Goal: Task Accomplishment & Management: Manage account settings

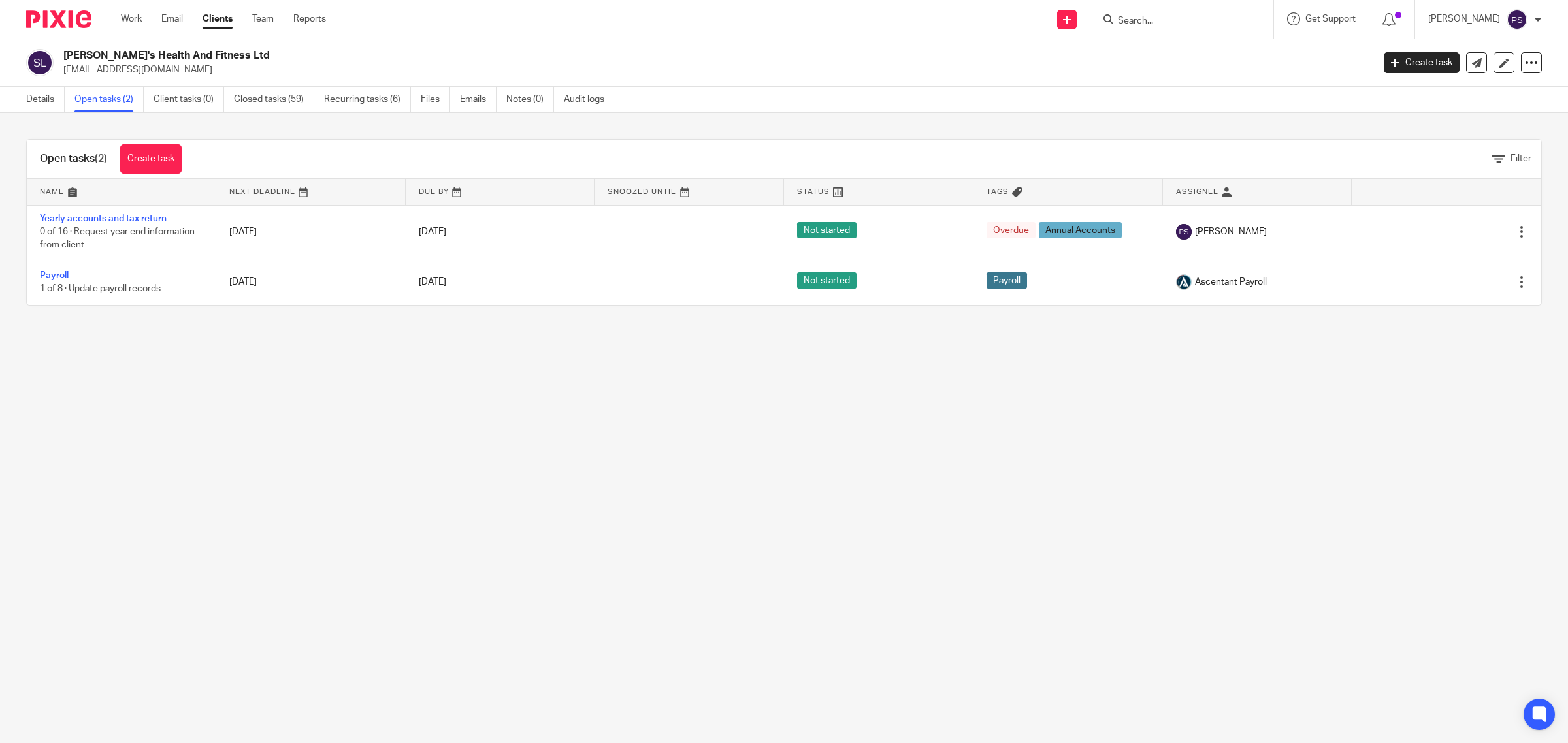
click at [1164, 24] on input "Search" at bounding box center [1176, 21] width 118 height 12
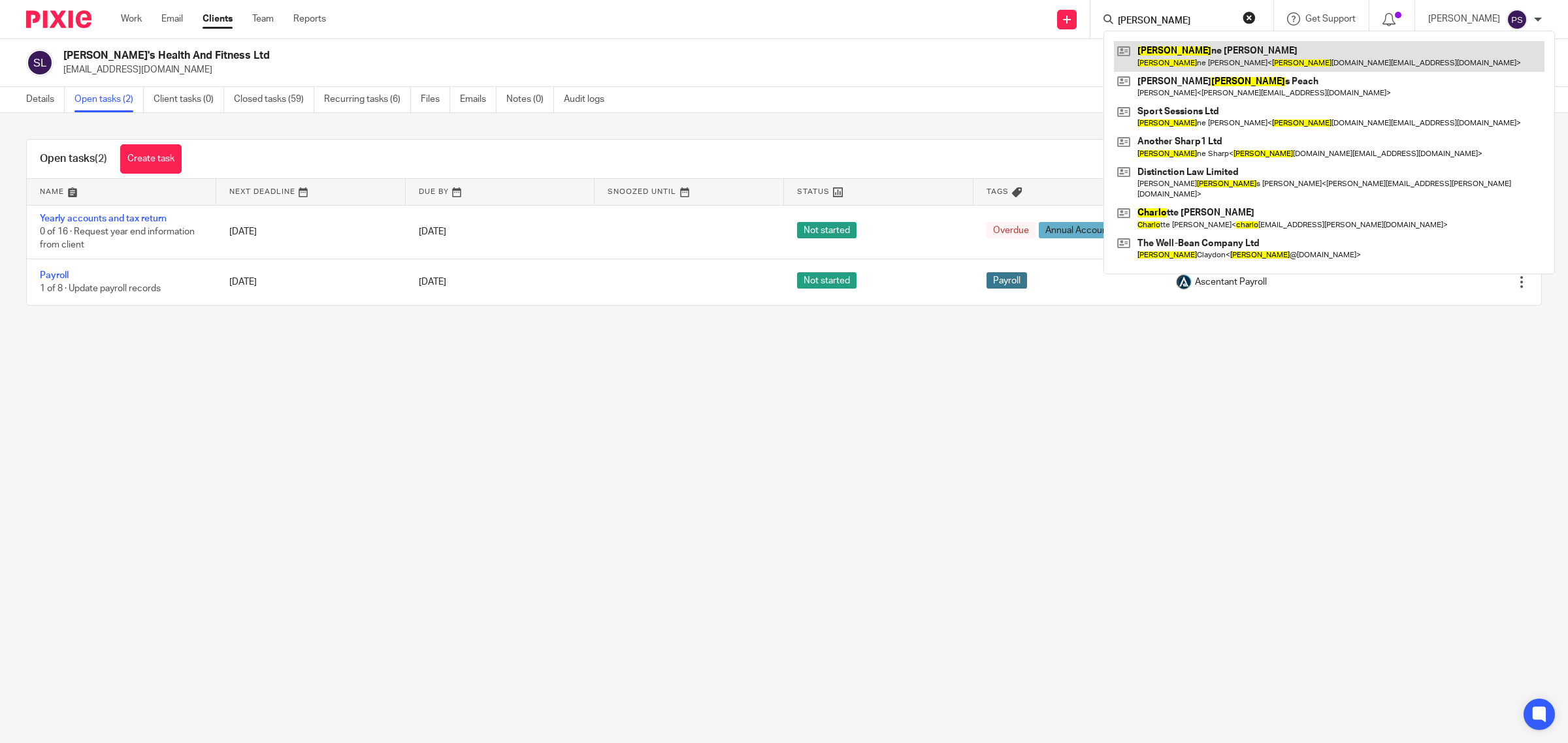
type input "charle"
click at [1218, 57] on link at bounding box center [1329, 56] width 430 height 30
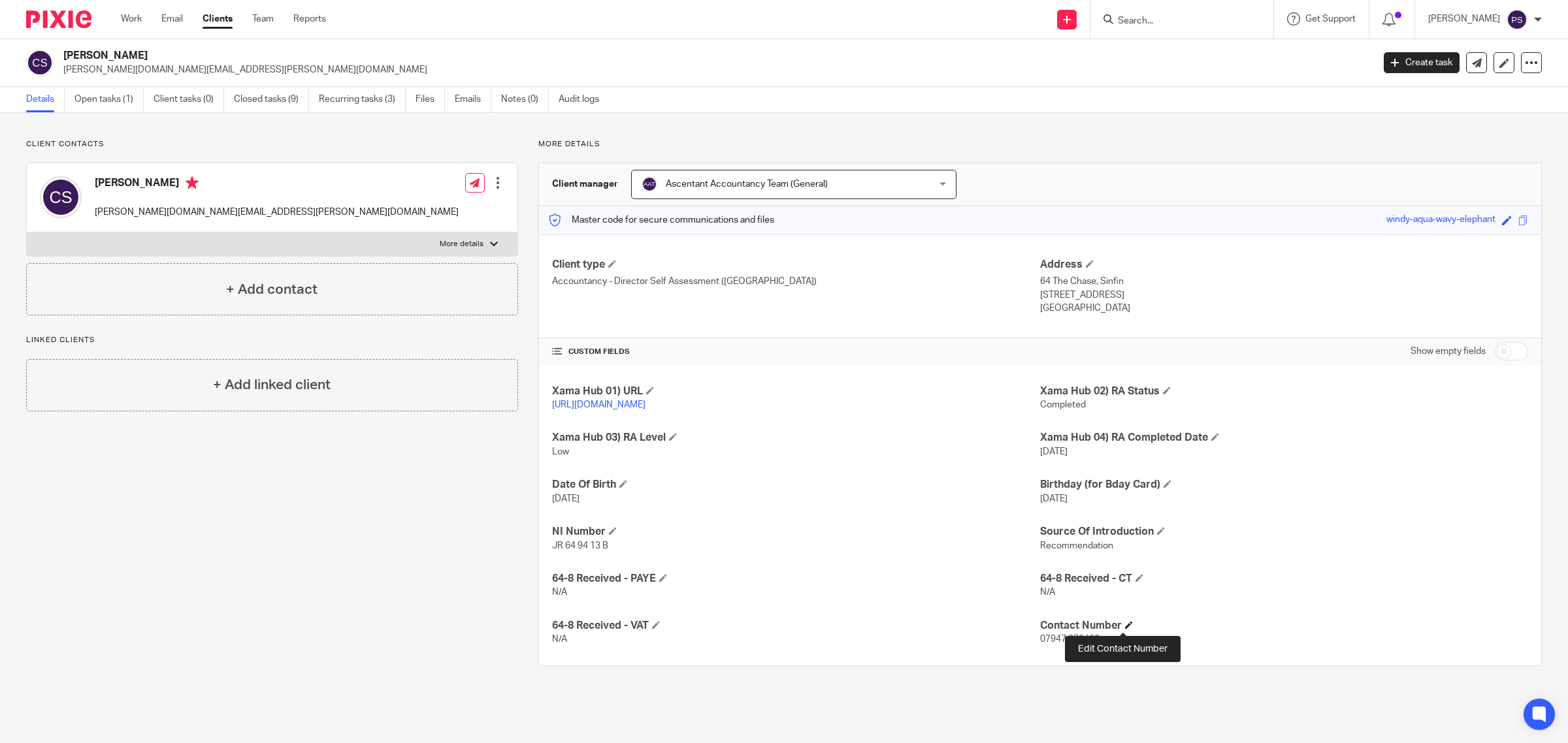
click at [1125, 627] on span at bounding box center [1129, 624] width 8 height 8
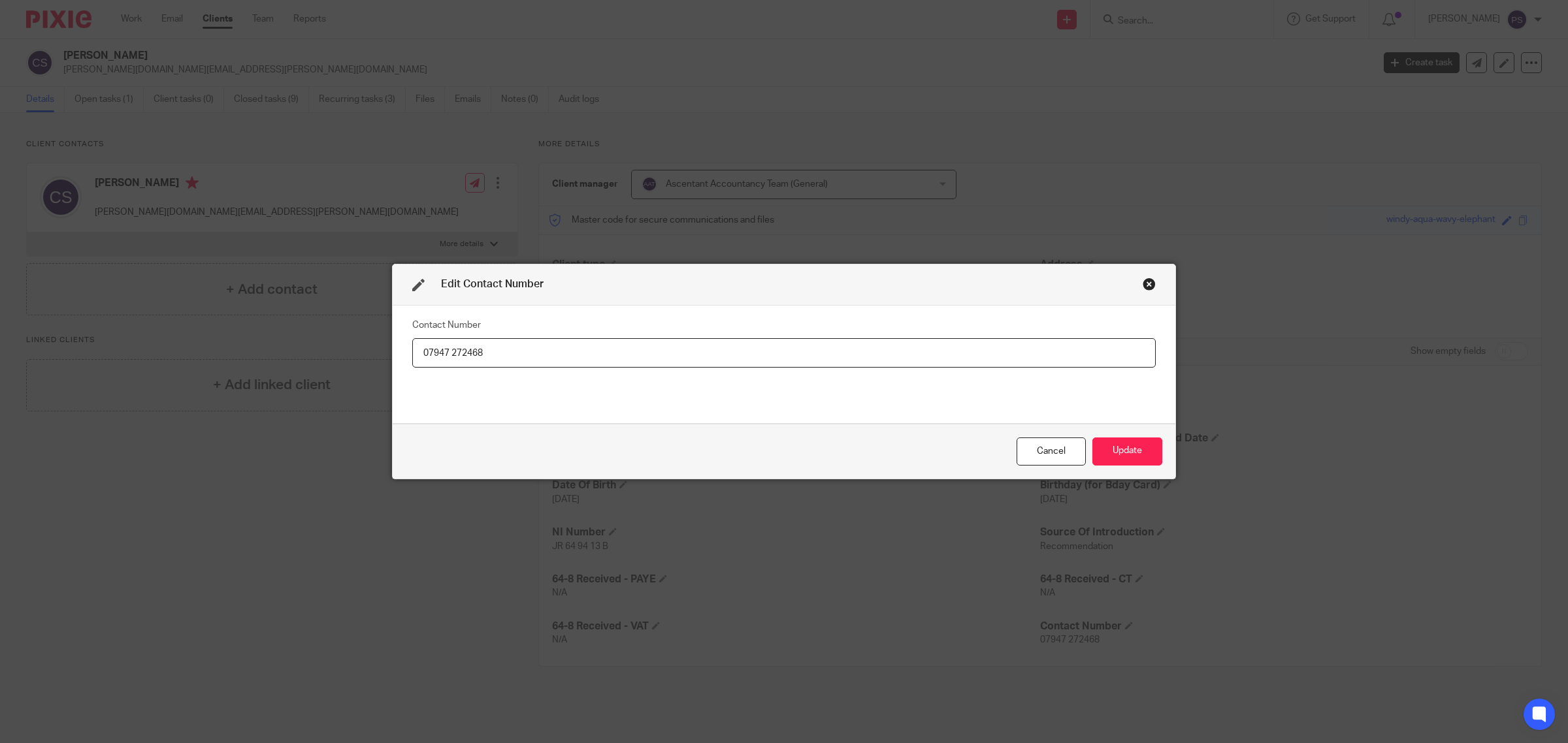
drag, startPoint x: 513, startPoint y: 353, endPoint x: 253, endPoint y: 363, distance: 260.2
click at [253, 363] on div "Edit Contact Number Contact Number [PHONE_NUMBER] Cancel Update" at bounding box center [784, 371] width 1568 height 743
click at [1028, 442] on div "Cancel" at bounding box center [1051, 452] width 69 height 28
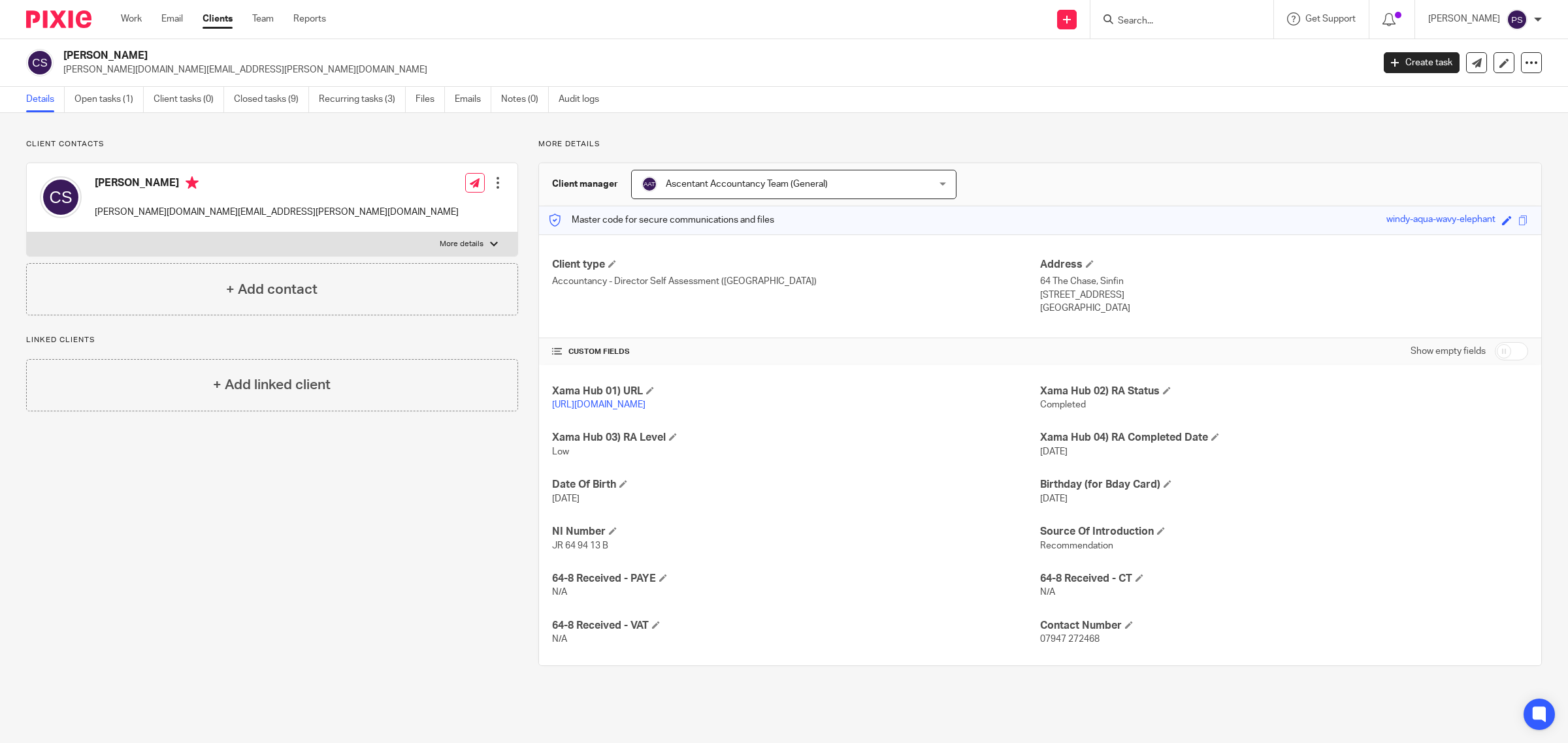
click at [1158, 24] on input "Search" at bounding box center [1176, 21] width 118 height 12
type input "a"
type input "ano"
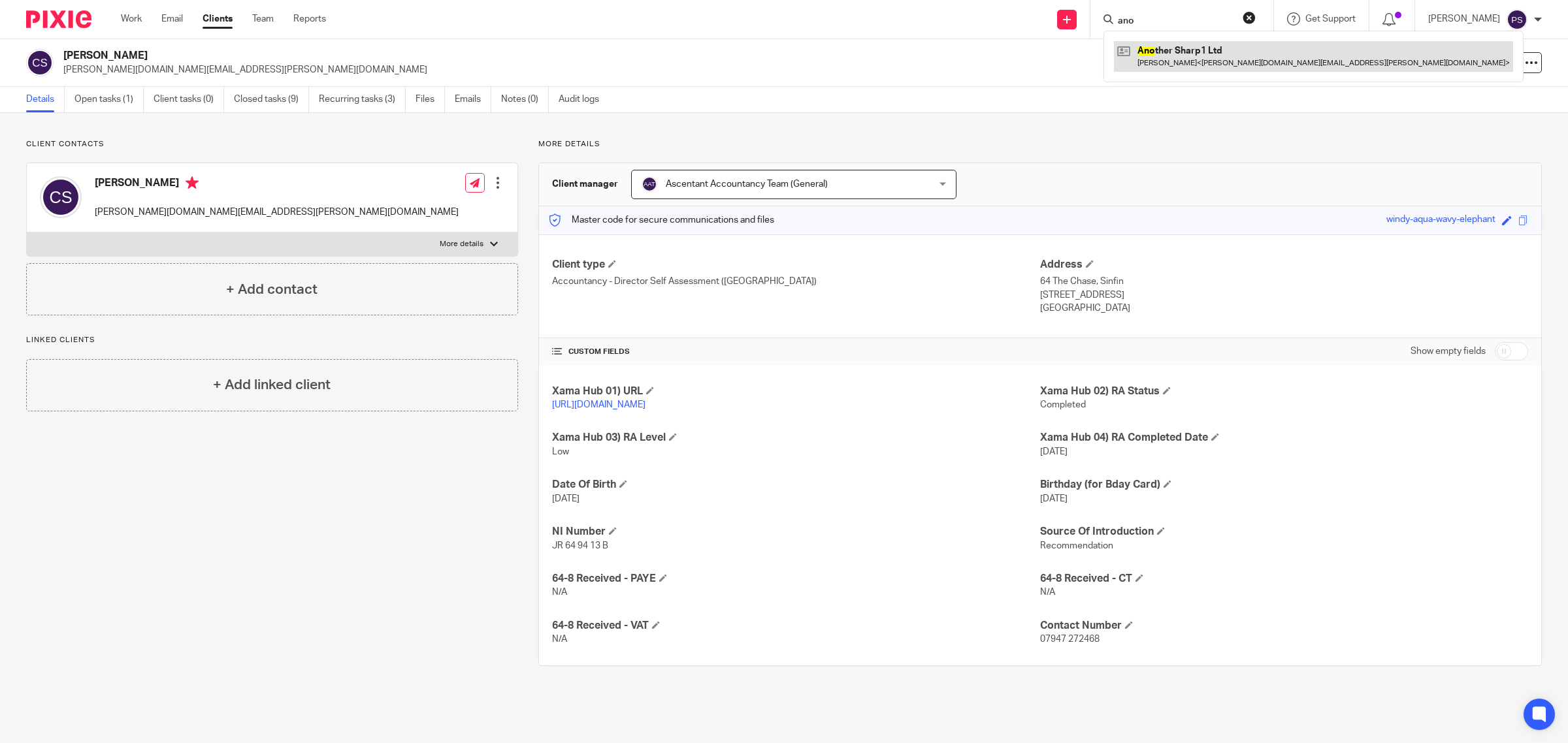
click at [1193, 54] on link at bounding box center [1313, 56] width 399 height 30
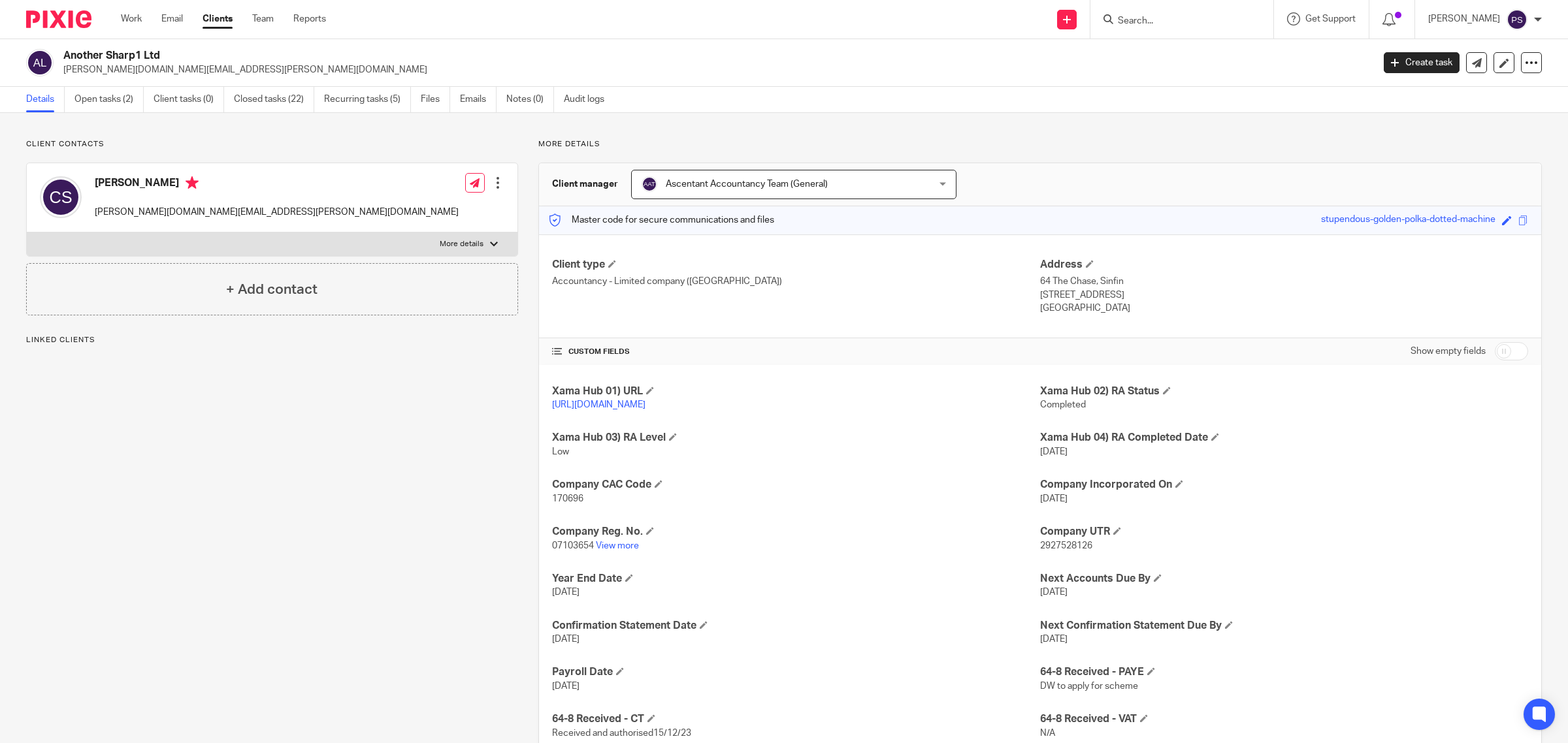
scroll to position [90, 0]
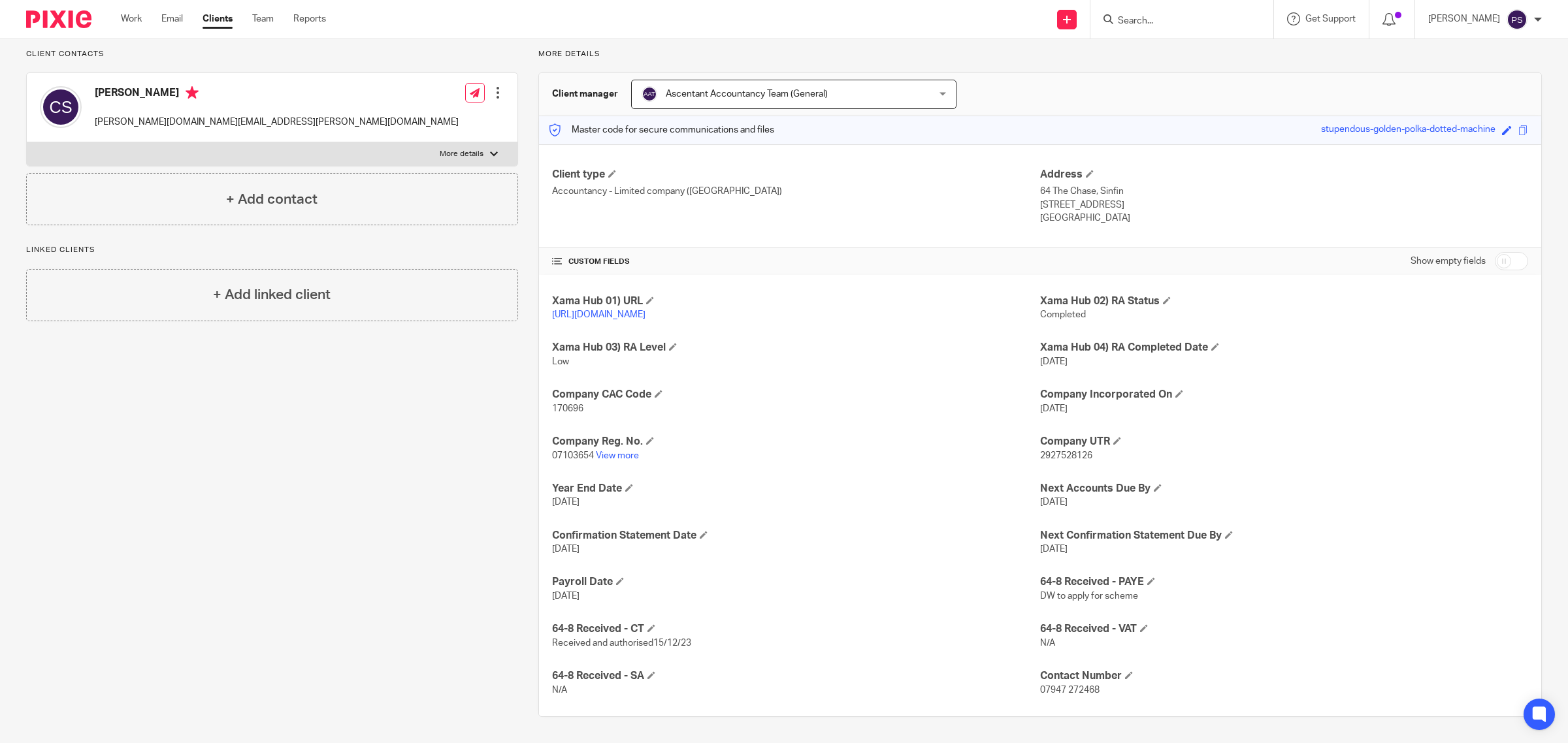
click at [496, 95] on div at bounding box center [498, 93] width 13 height 13
click at [432, 124] on link "Edit contact" at bounding box center [435, 121] width 125 height 19
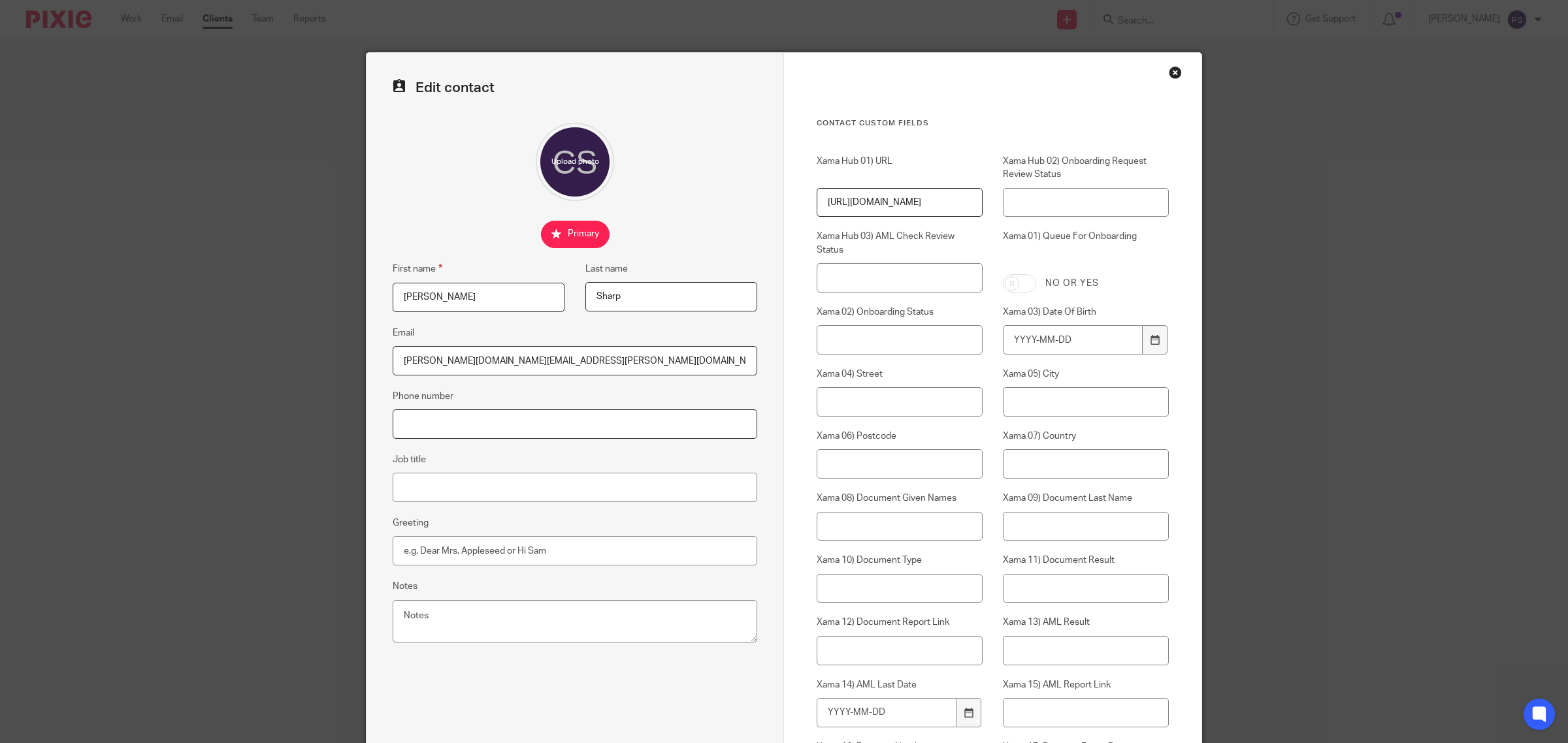
click at [460, 422] on input "Phone number" at bounding box center [574, 424] width 364 height 29
paste input "07947 272468"
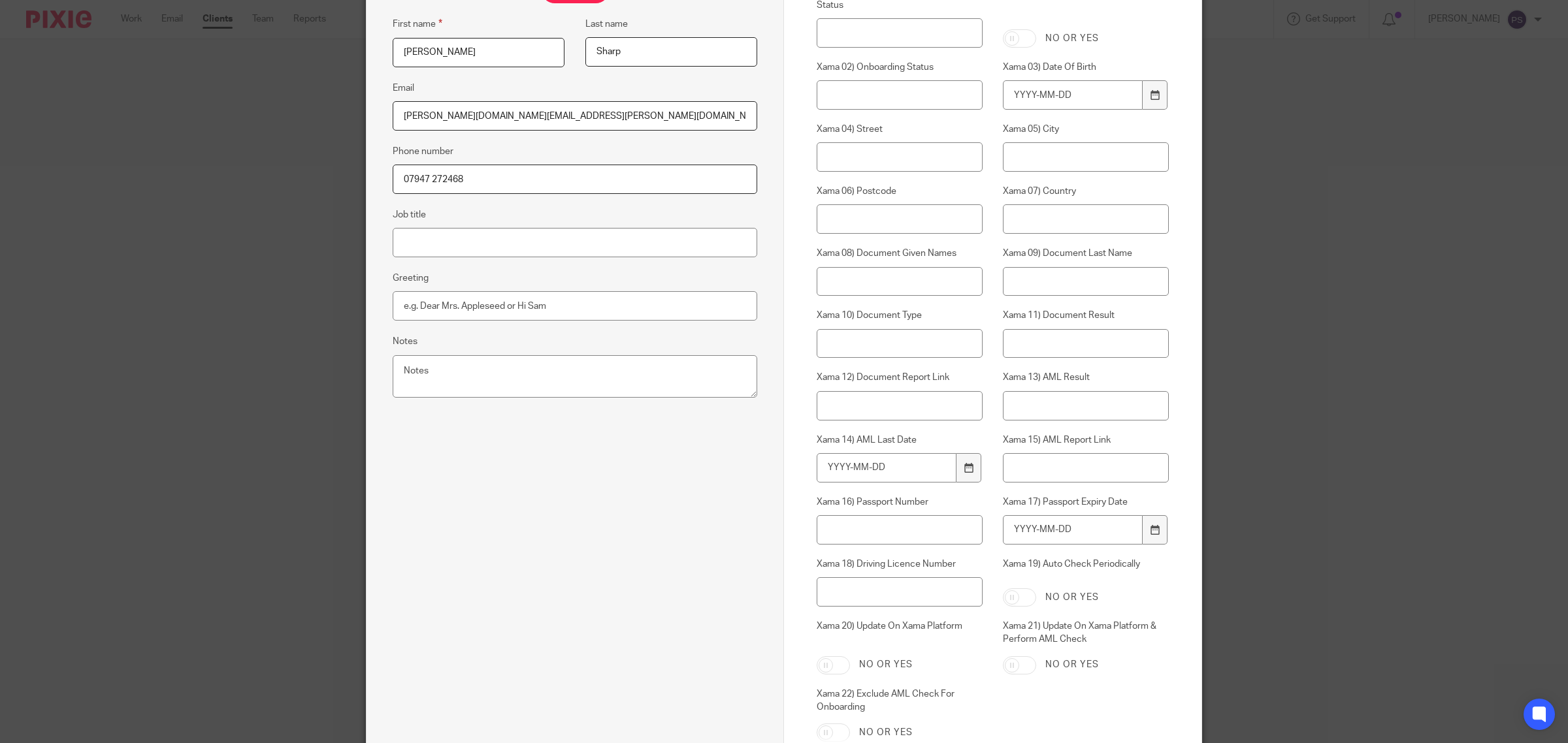
scroll to position [370, 0]
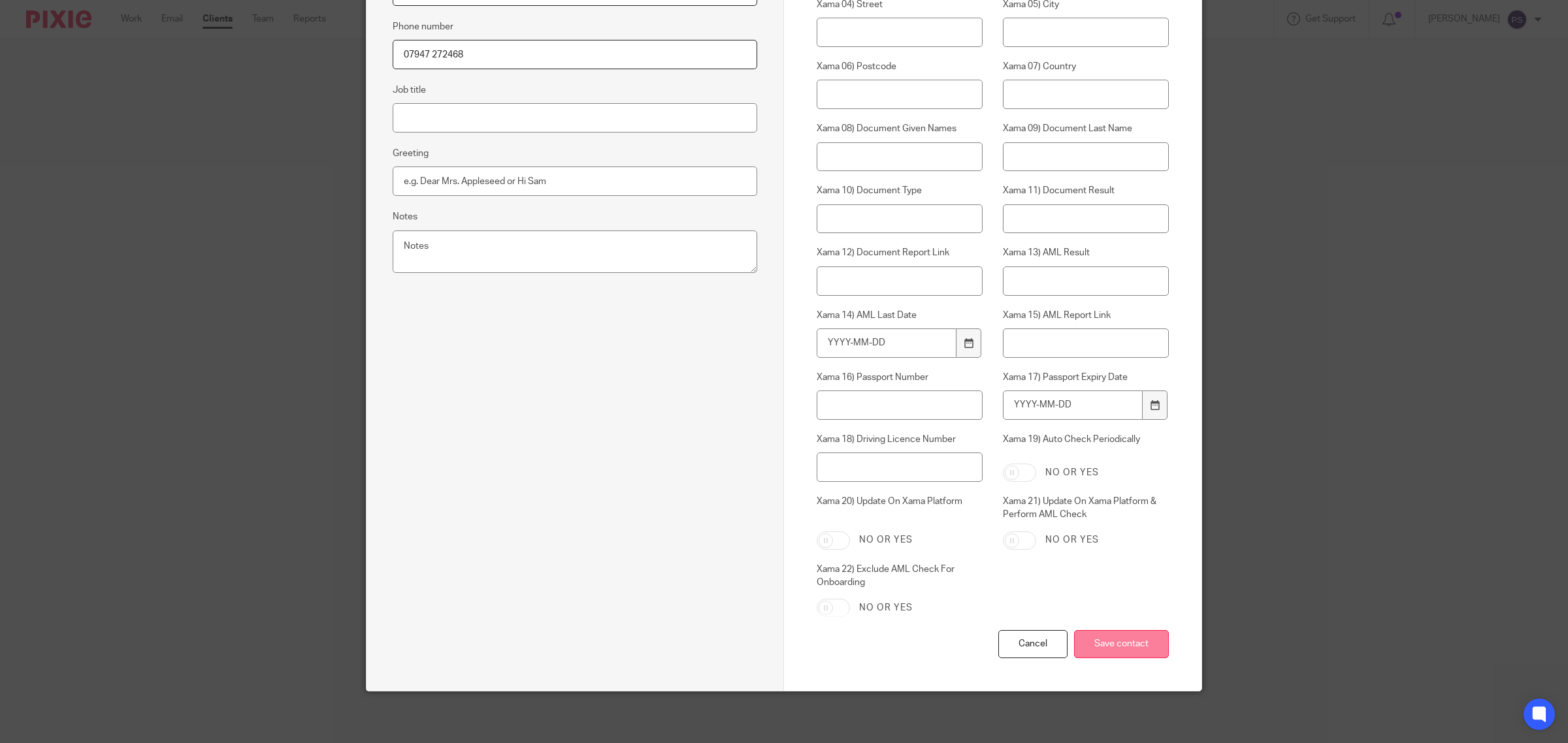
type input "07947 272468"
click at [1098, 647] on input "Save contact" at bounding box center [1121, 644] width 95 height 28
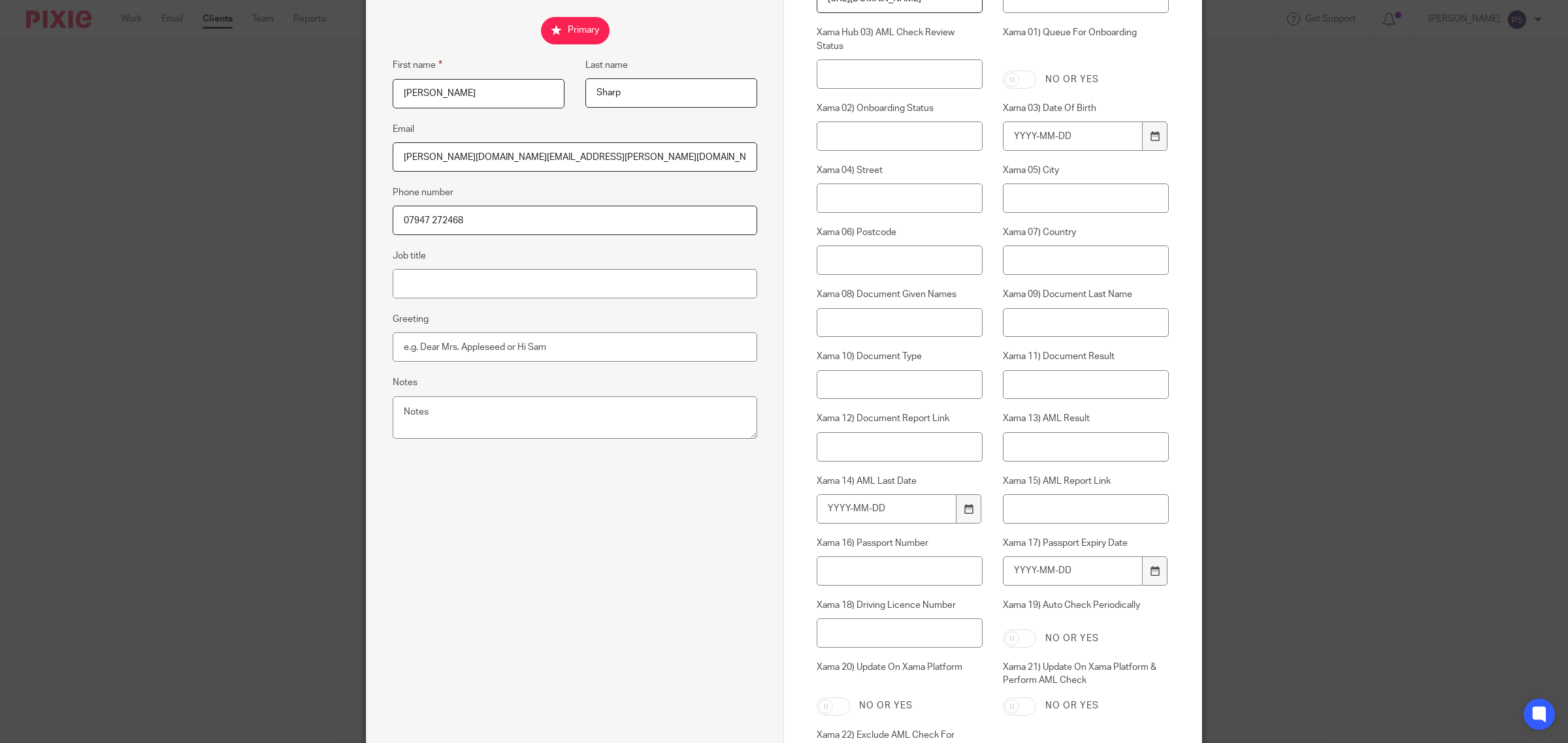
scroll to position [0, 0]
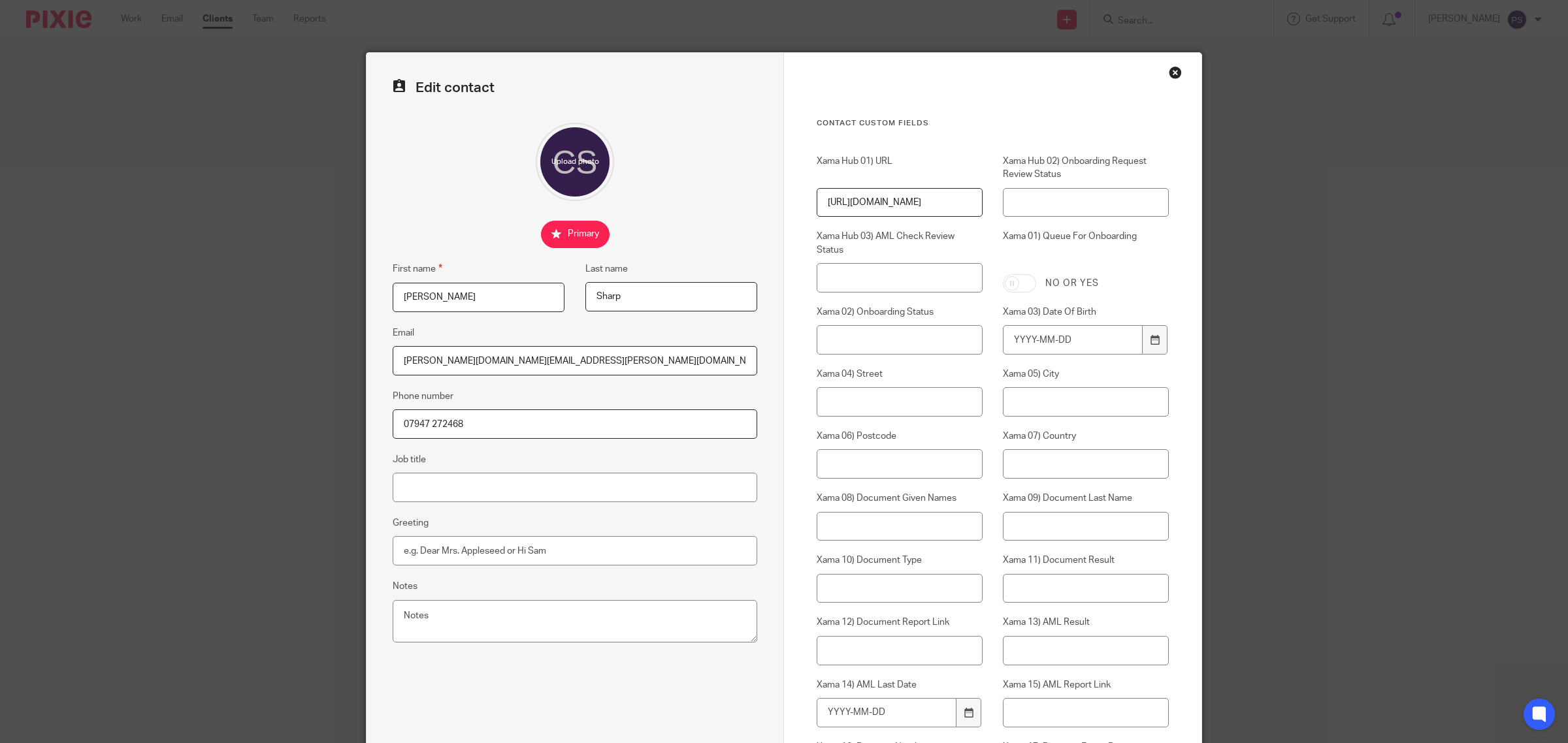
click at [1169, 72] on div "Close this dialog window" at bounding box center [1175, 72] width 13 height 13
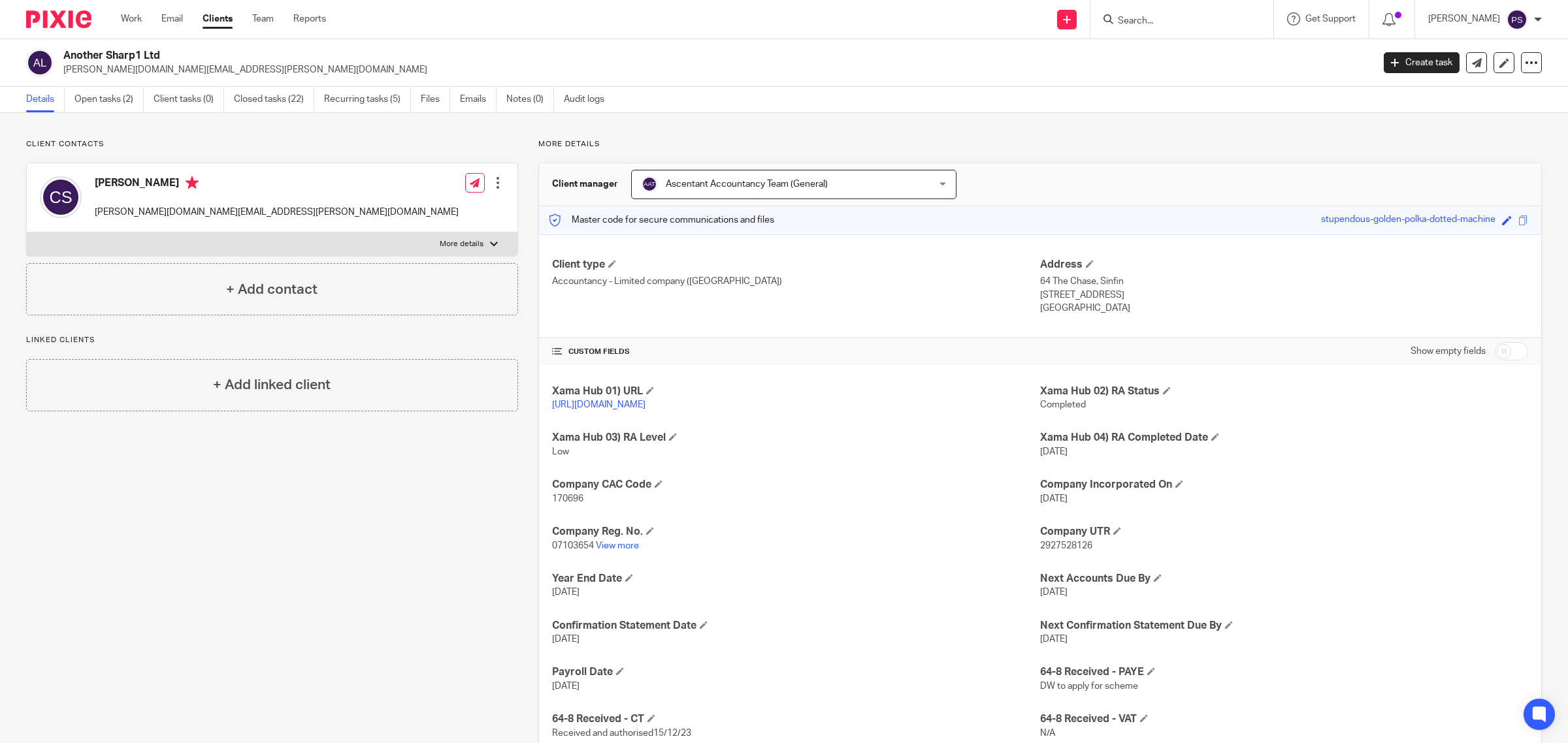
click at [492, 178] on div at bounding box center [498, 182] width 13 height 13
click at [427, 213] on link "Edit contact" at bounding box center [435, 213] width 125 height 19
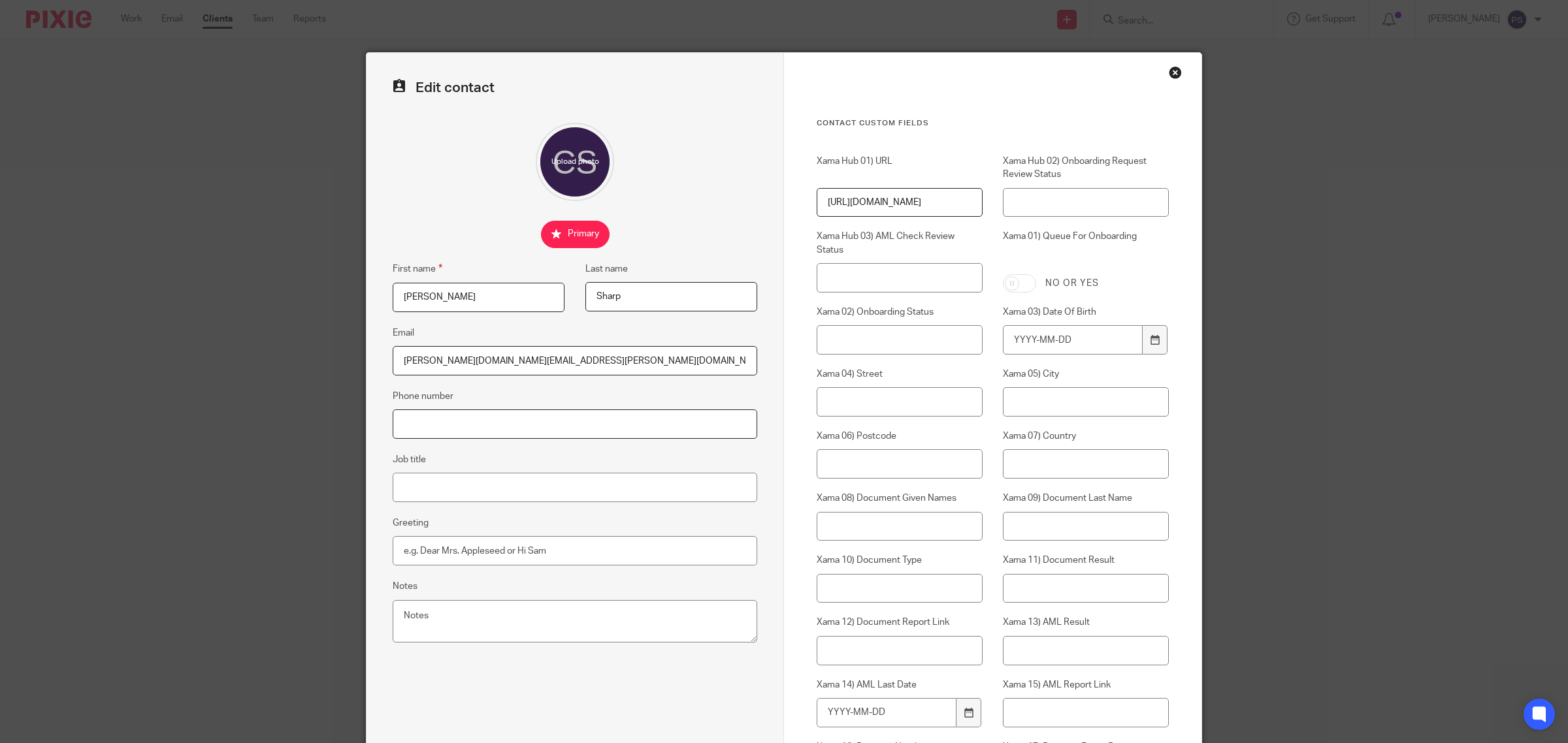
click at [533, 413] on input "Phone number" at bounding box center [574, 424] width 364 height 29
paste input "07947 272468"
type input "07947 272468"
drag, startPoint x: 449, startPoint y: 481, endPoint x: 462, endPoint y: 487, distance: 14.3
click at [449, 481] on input "Job title" at bounding box center [574, 488] width 364 height 29
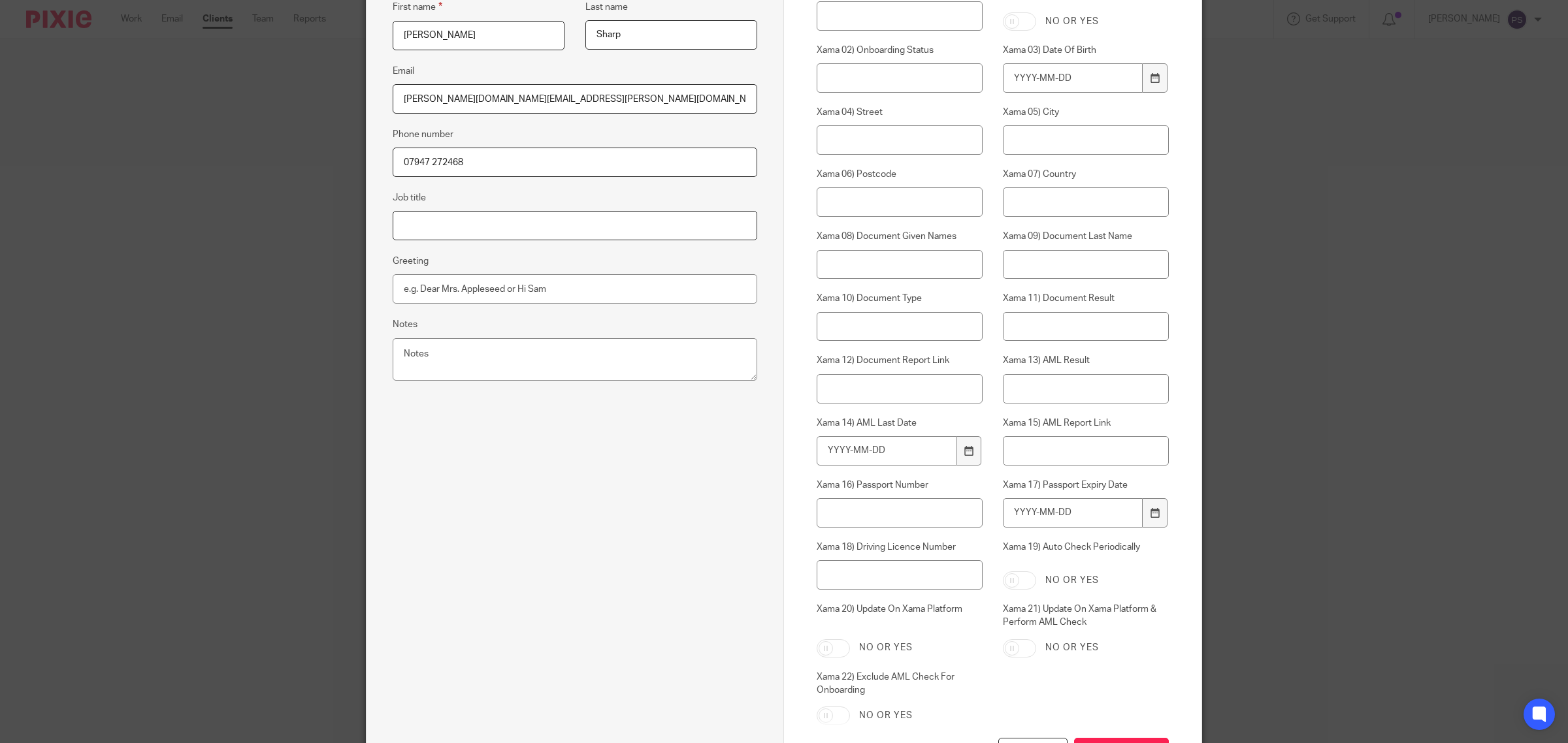
scroll to position [370, 0]
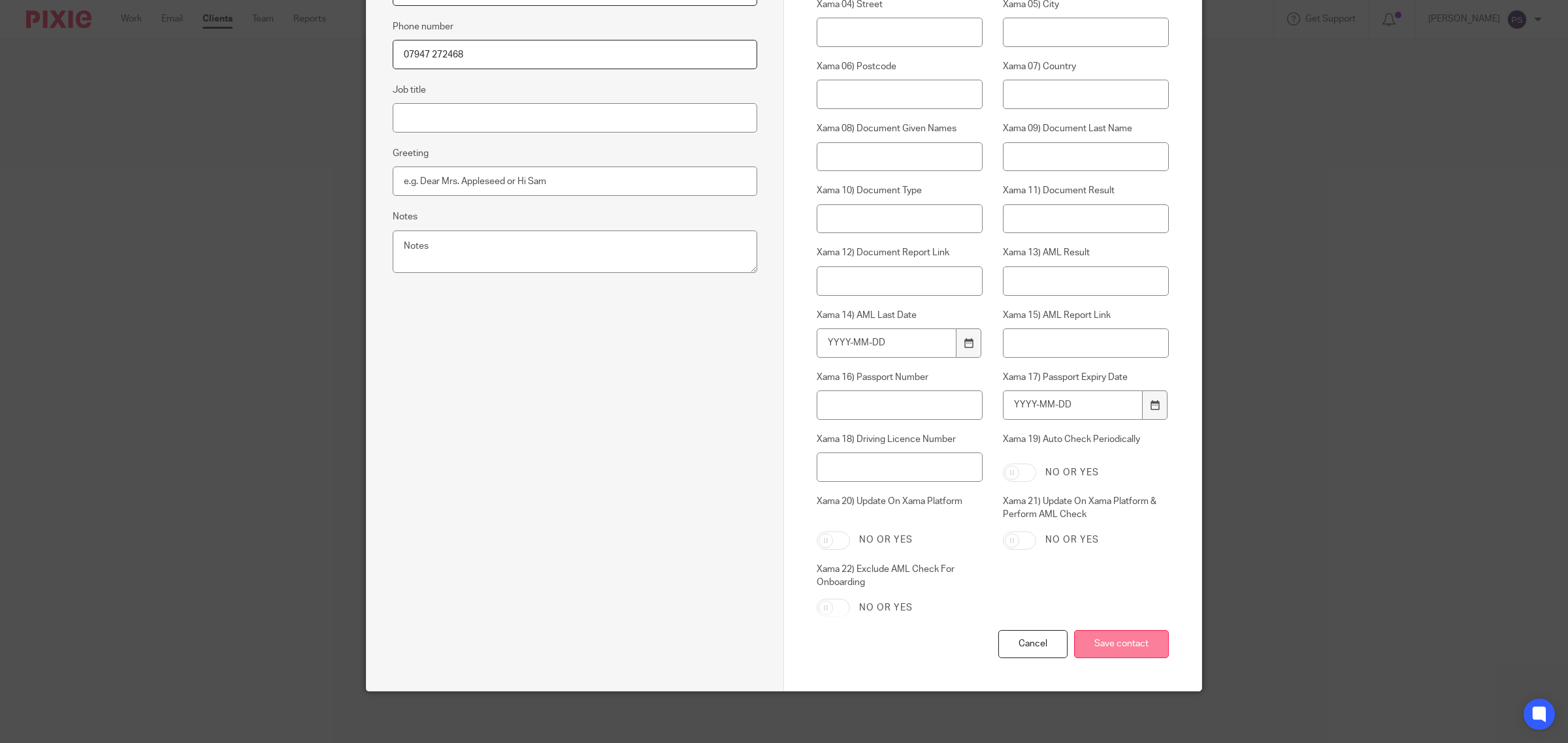
click at [1124, 648] on input "Save contact" at bounding box center [1121, 644] width 95 height 28
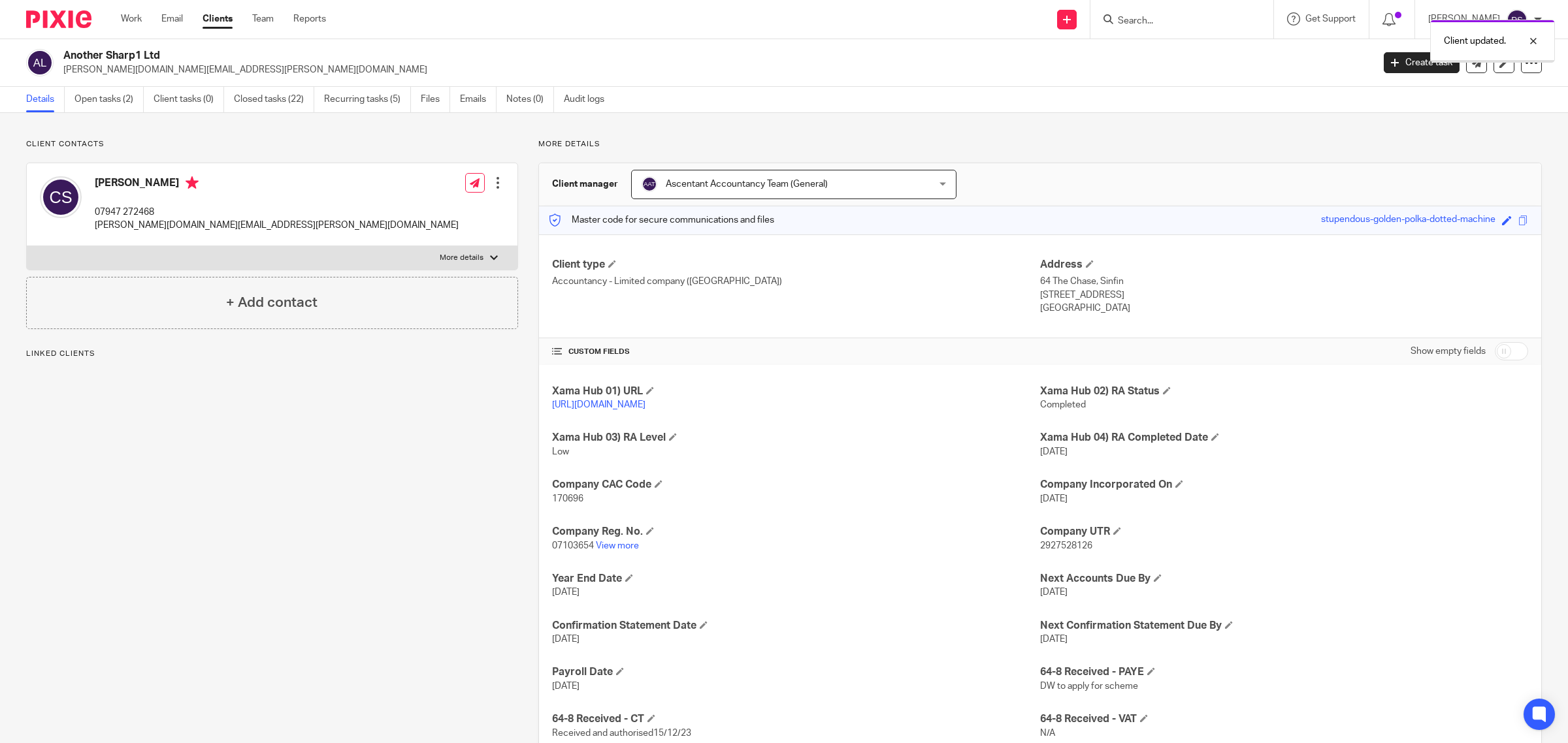
click at [1173, 7] on div at bounding box center [1182, 19] width 183 height 39
click at [1174, 21] on div "Client updated." at bounding box center [1169, 38] width 771 height 50
click at [1142, 20] on div "Client updated." at bounding box center [1169, 38] width 771 height 50
click at [1158, 17] on div "Client updated." at bounding box center [1169, 38] width 771 height 50
click at [1183, 20] on div "Client updated." at bounding box center [1169, 38] width 771 height 50
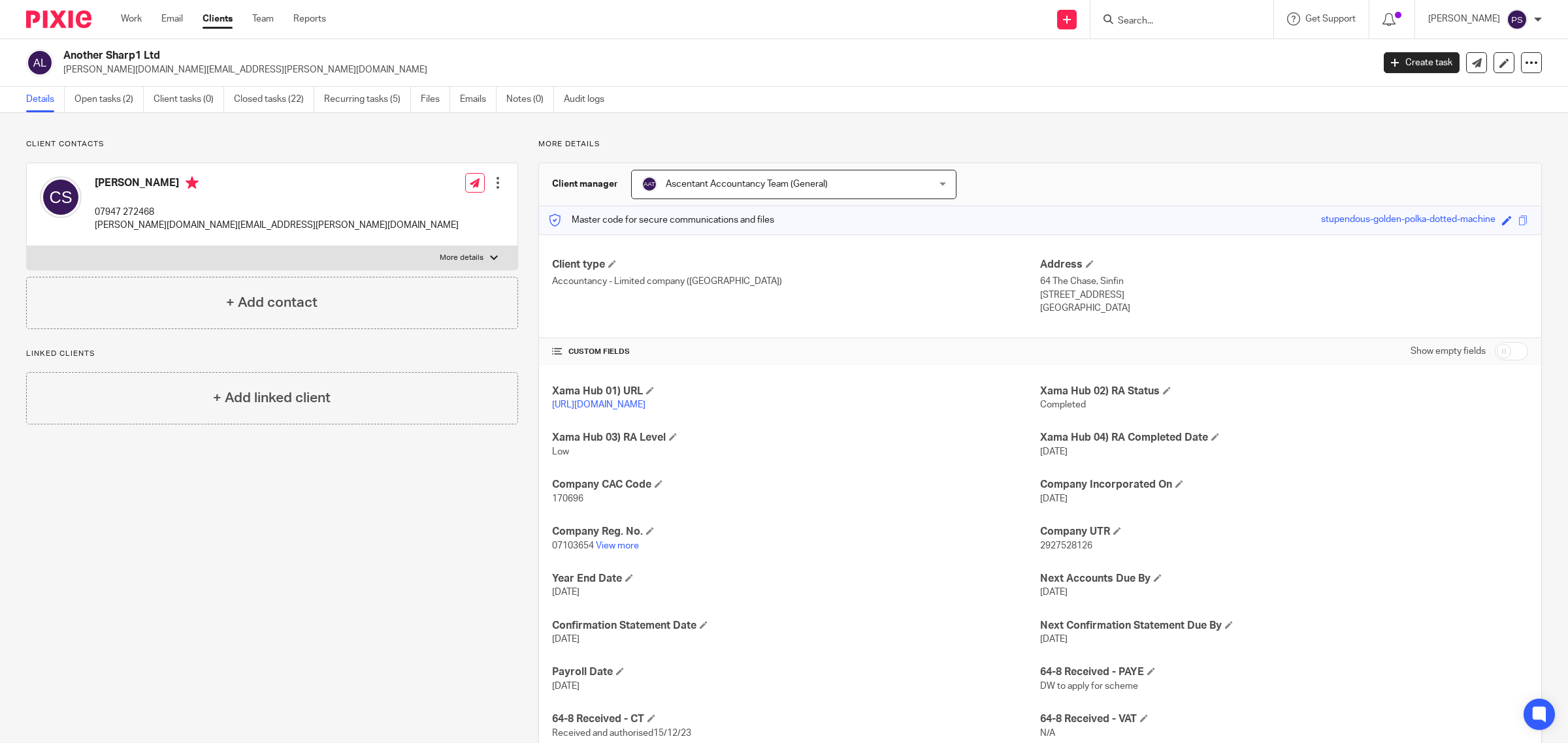
click at [1151, 13] on form at bounding box center [1186, 19] width 139 height 16
click at [1168, 18] on input "Search" at bounding box center [1176, 21] width 118 height 12
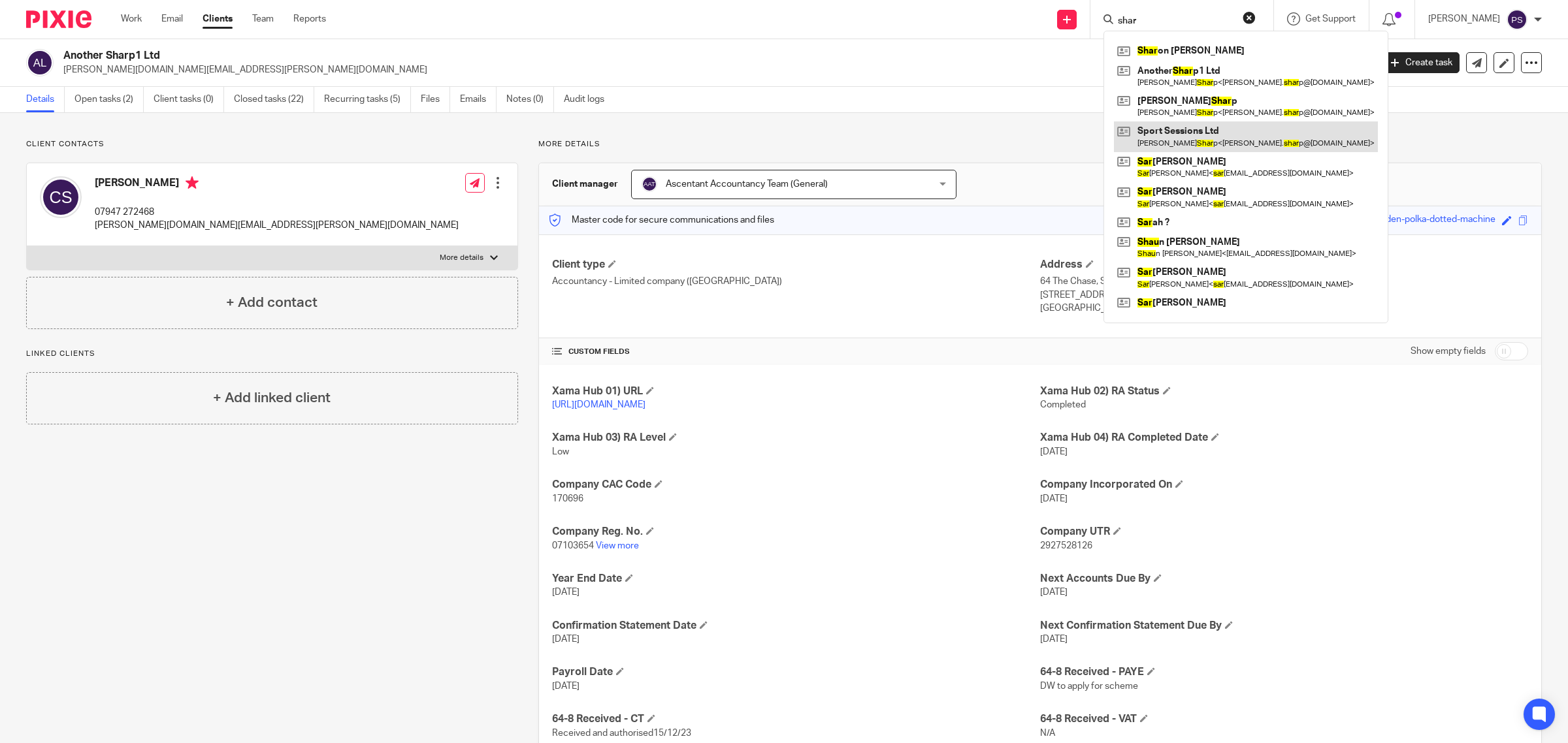
type input "shar"
click at [1207, 128] on link at bounding box center [1246, 136] width 264 height 30
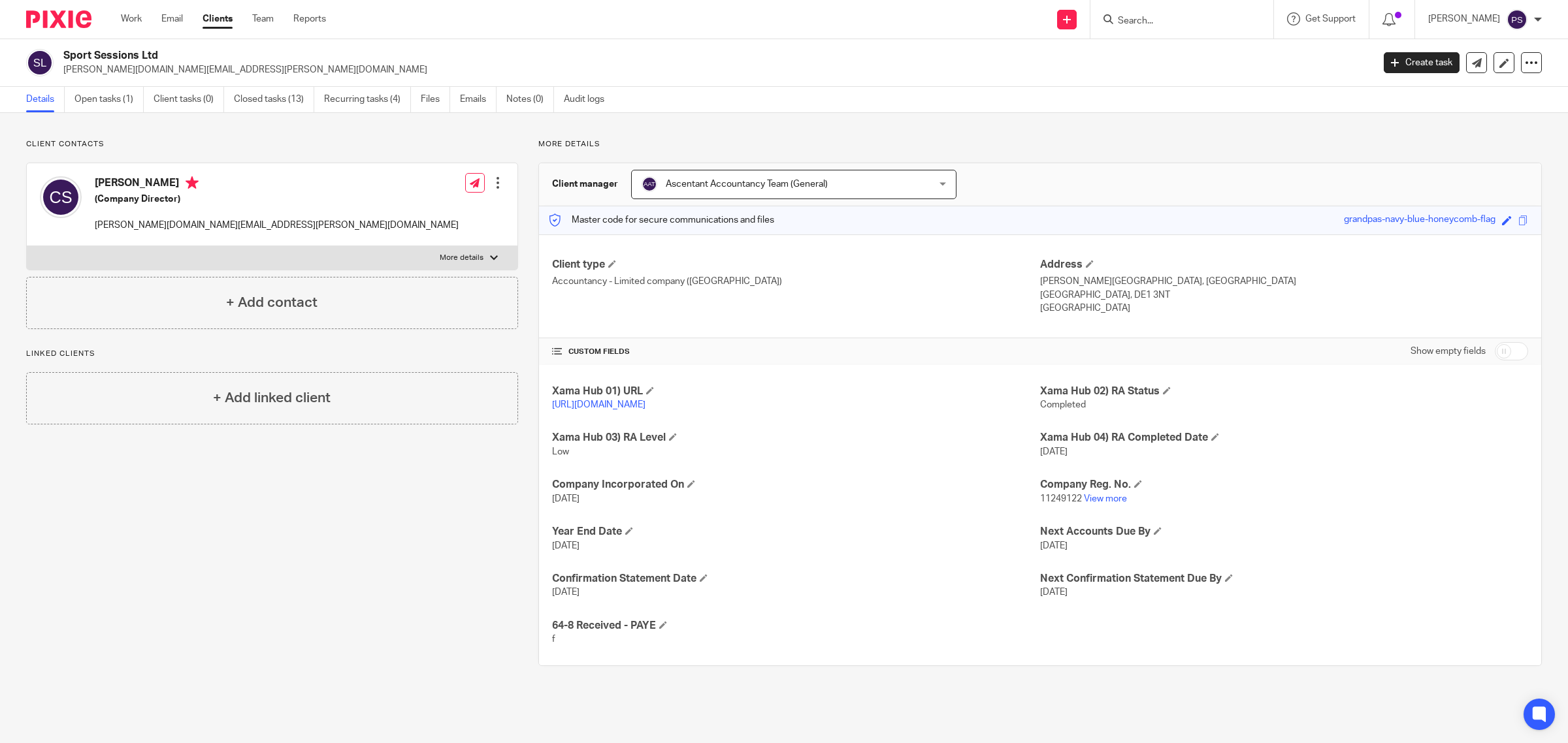
click at [1510, 354] on input "checkbox" at bounding box center [1511, 352] width 33 height 18
checkbox input "true"
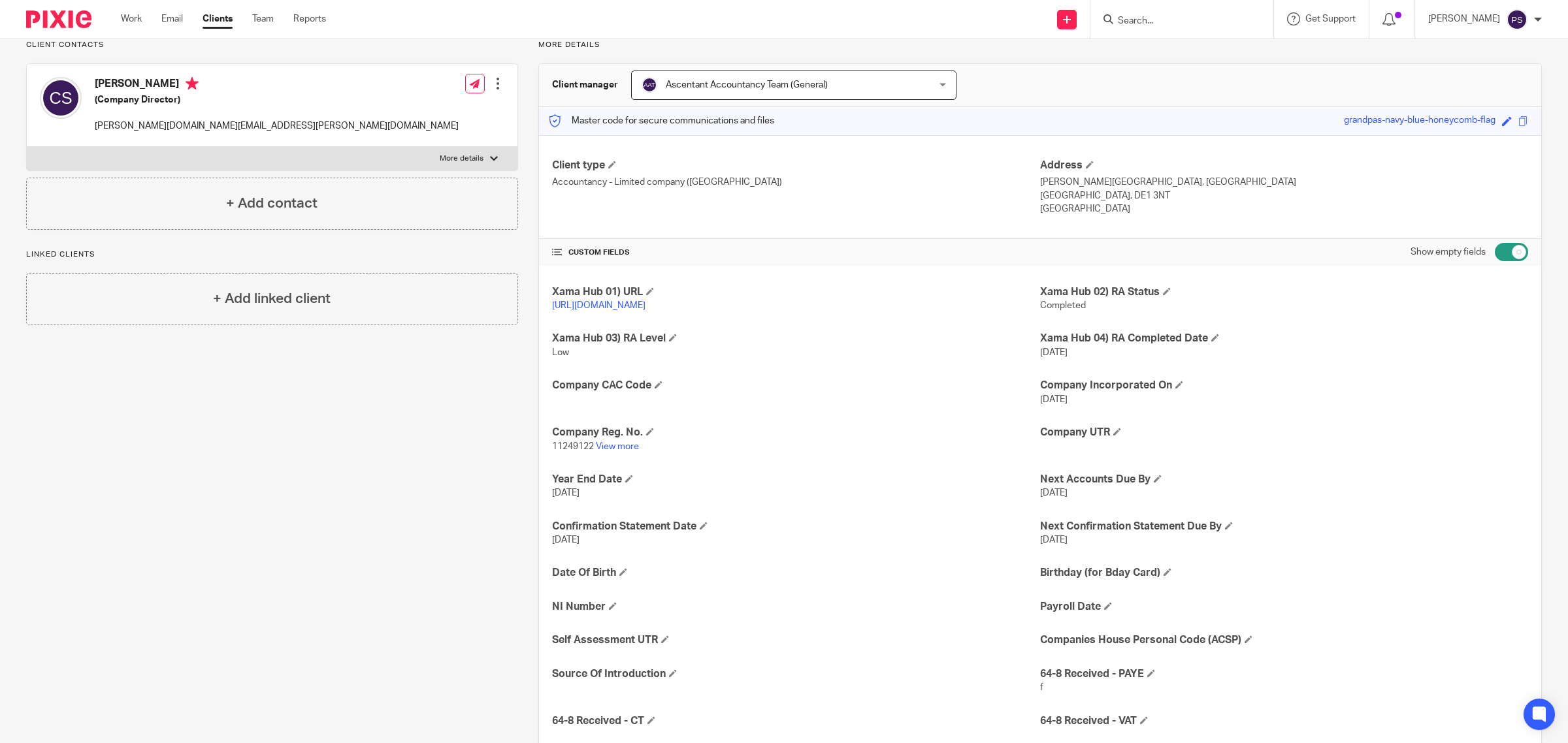
scroll to position [198, 0]
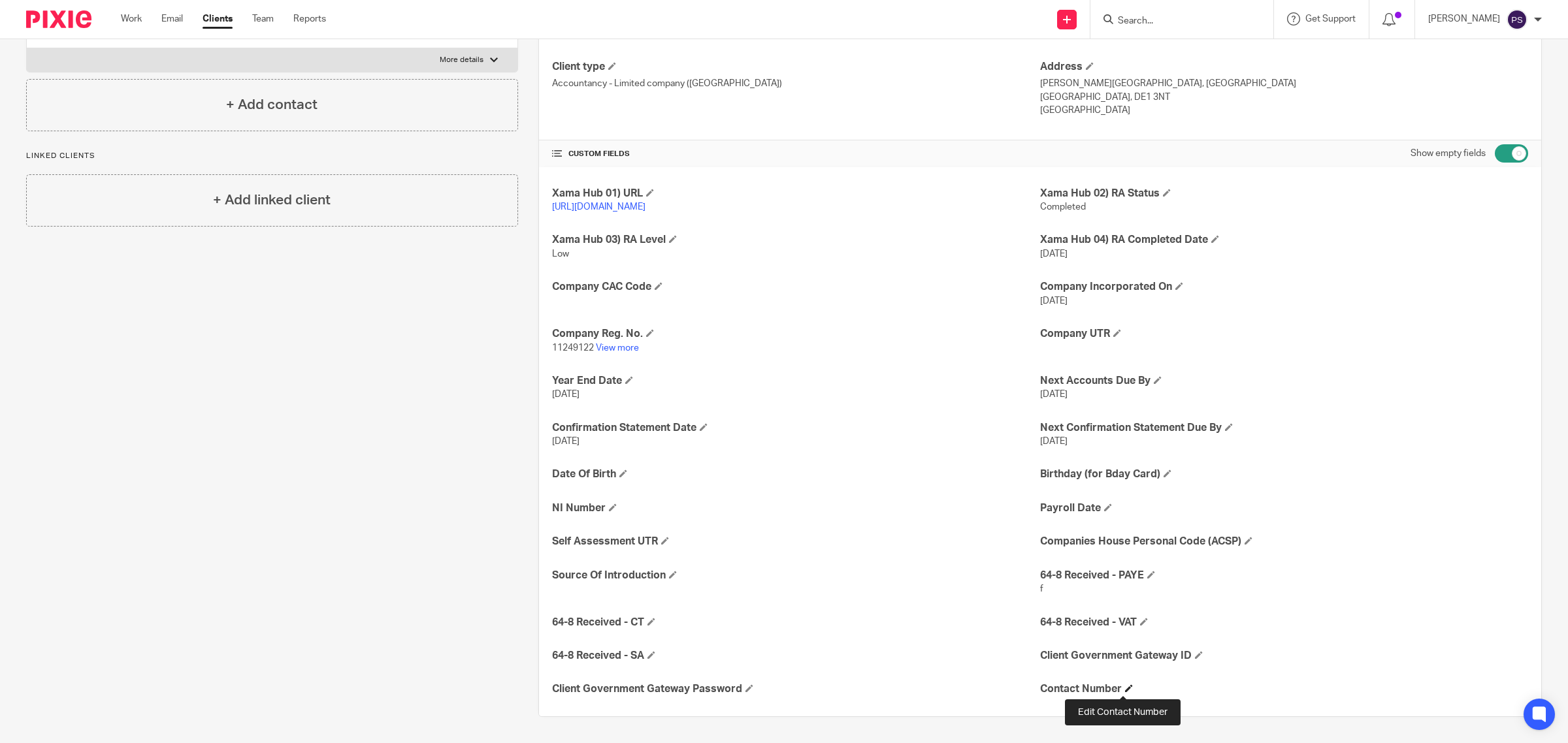
click at [1125, 690] on span at bounding box center [1129, 688] width 8 height 8
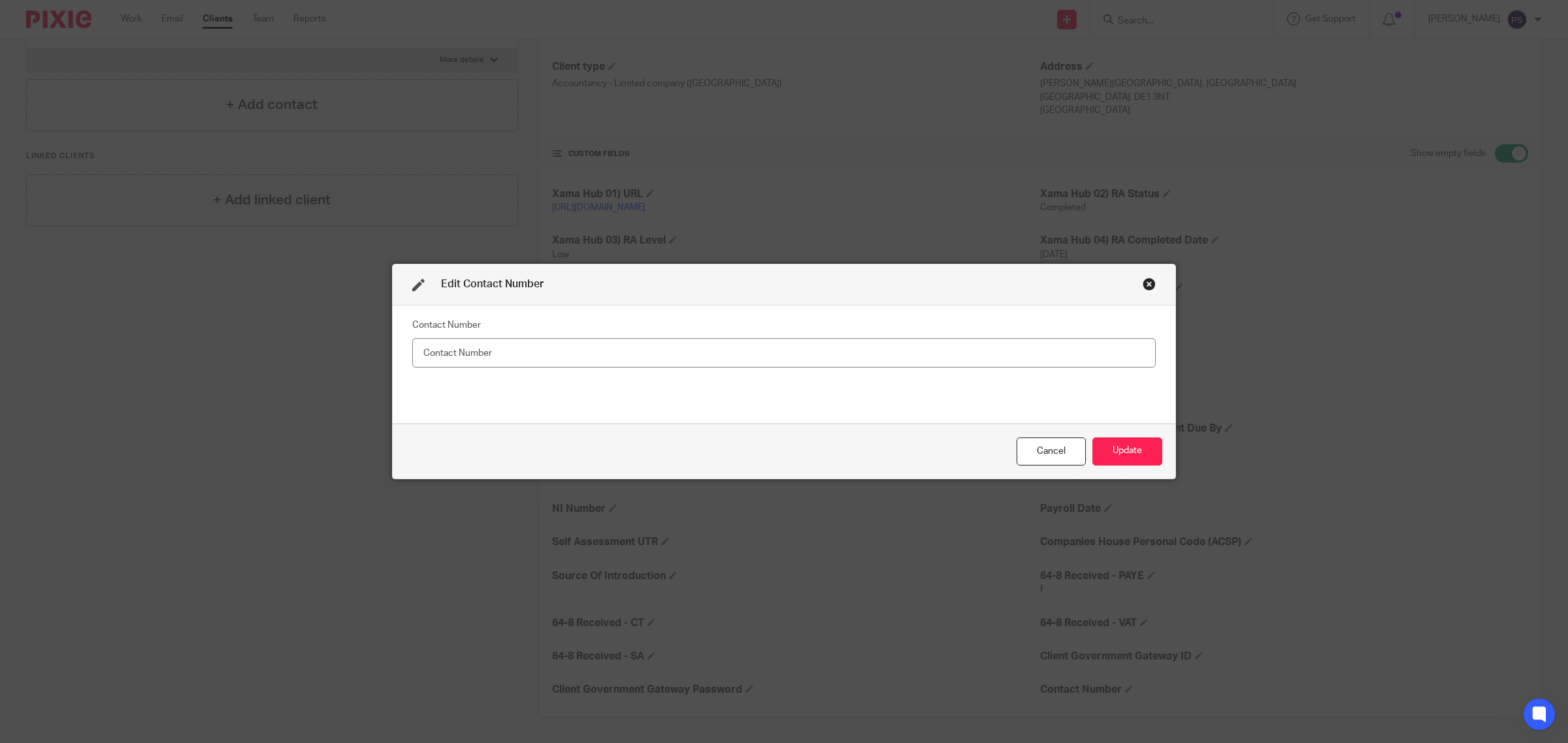
click at [887, 364] on input "text" at bounding box center [783, 353] width 743 height 29
type input "07947 272468"
click at [1126, 453] on button "Update" at bounding box center [1127, 452] width 70 height 28
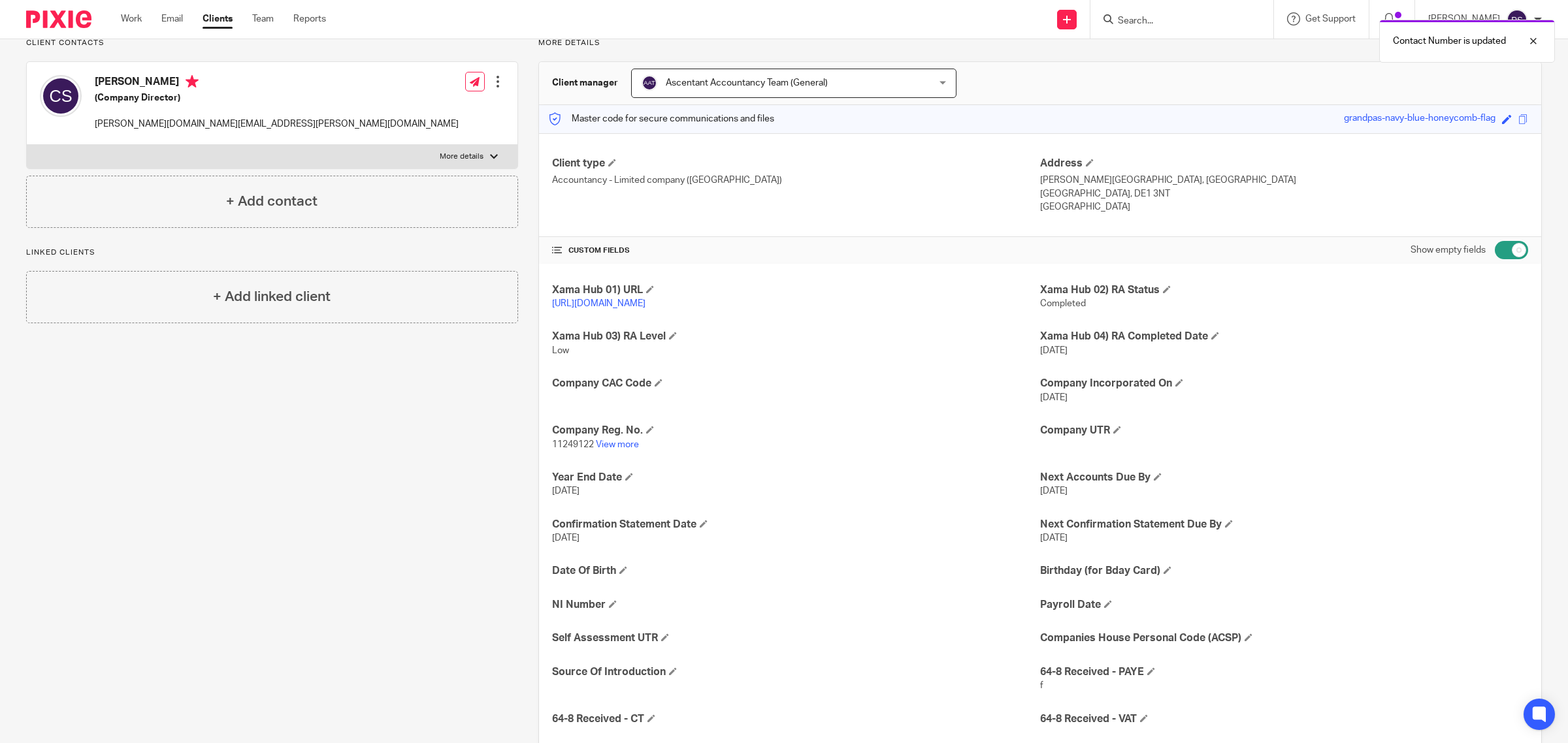
scroll to position [0, 0]
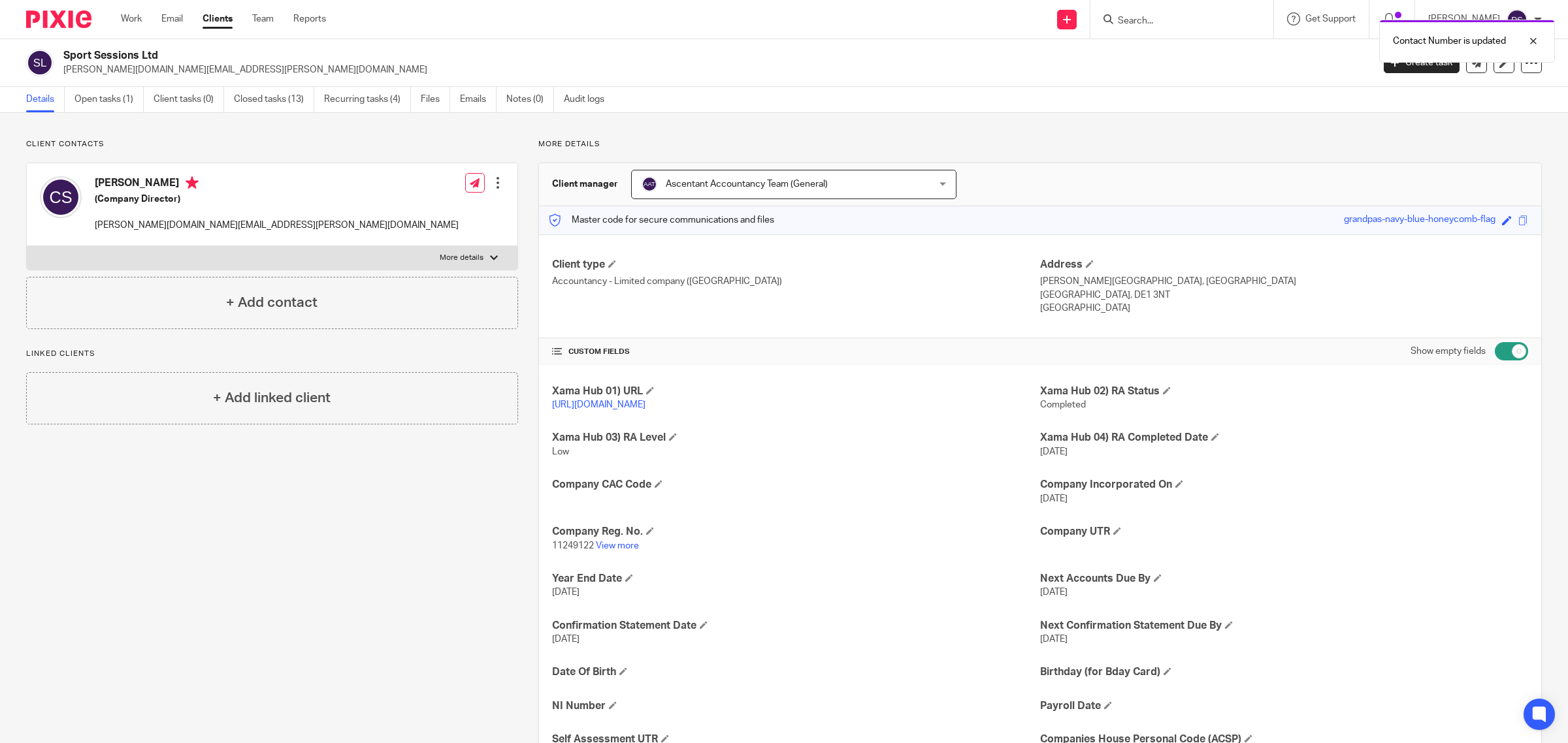
click at [491, 185] on div at bounding box center [498, 182] width 13 height 13
click at [407, 211] on link "Edit contact" at bounding box center [435, 213] width 125 height 19
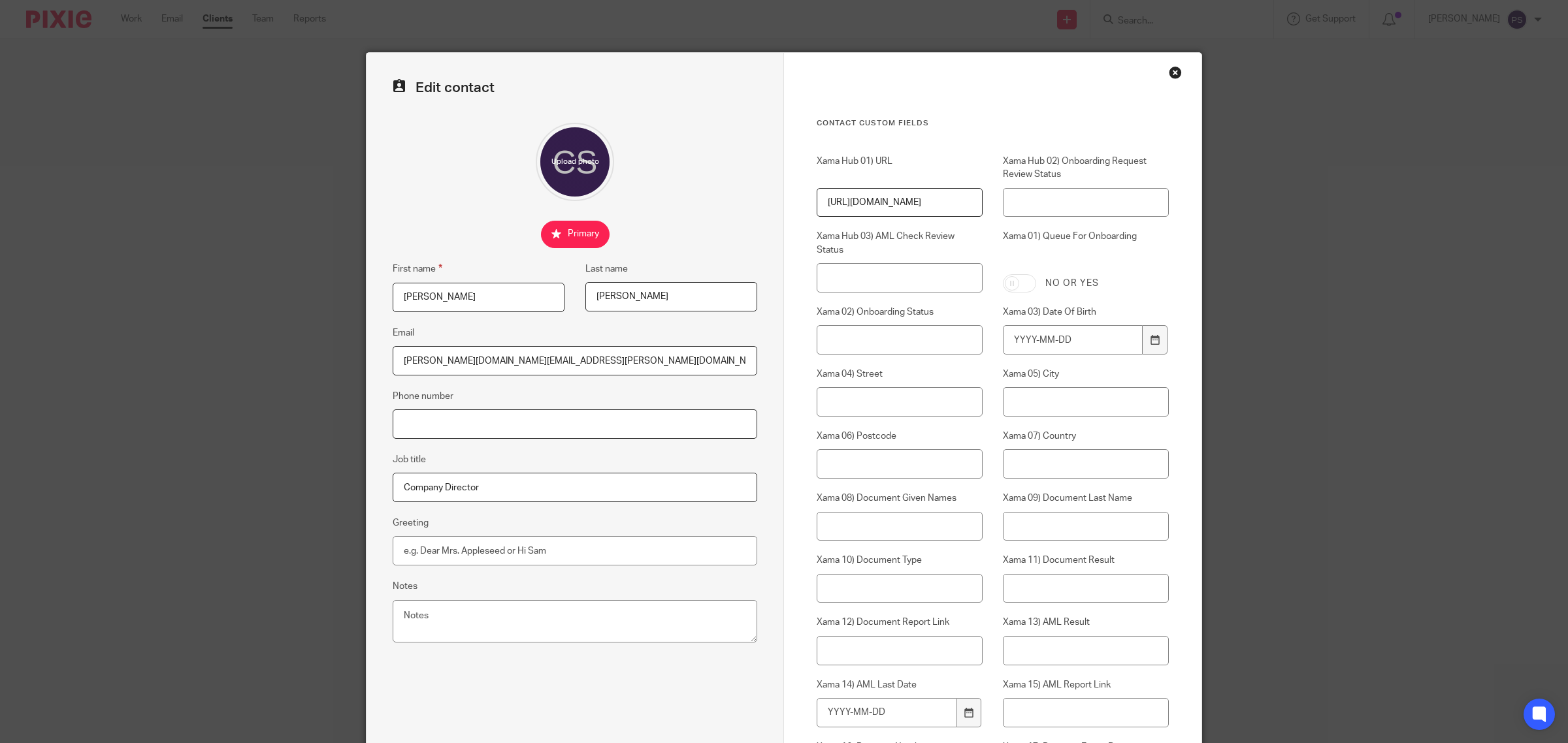
click at [449, 432] on input "Phone number" at bounding box center [574, 424] width 364 height 29
paste input "07947 272468"
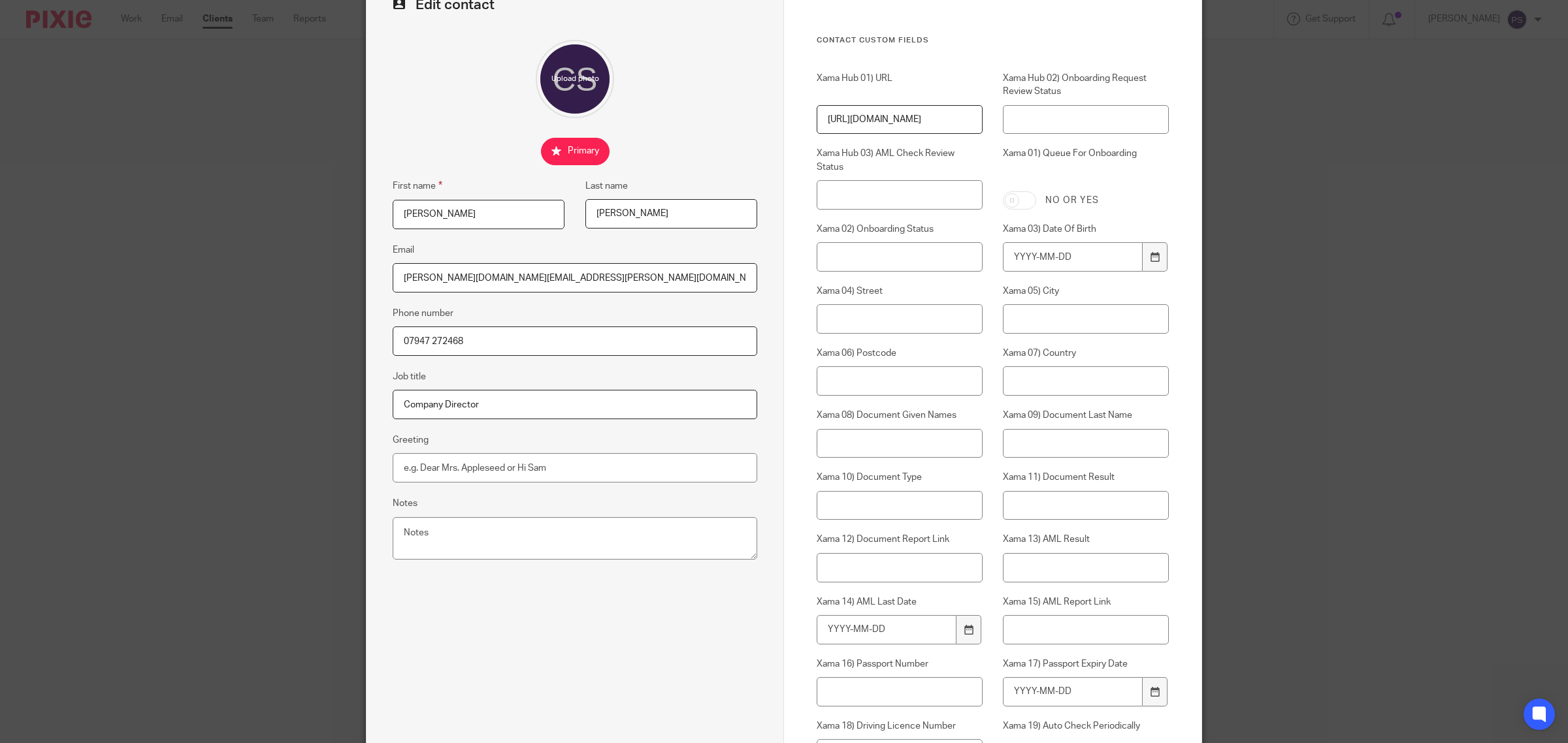
scroll to position [370, 0]
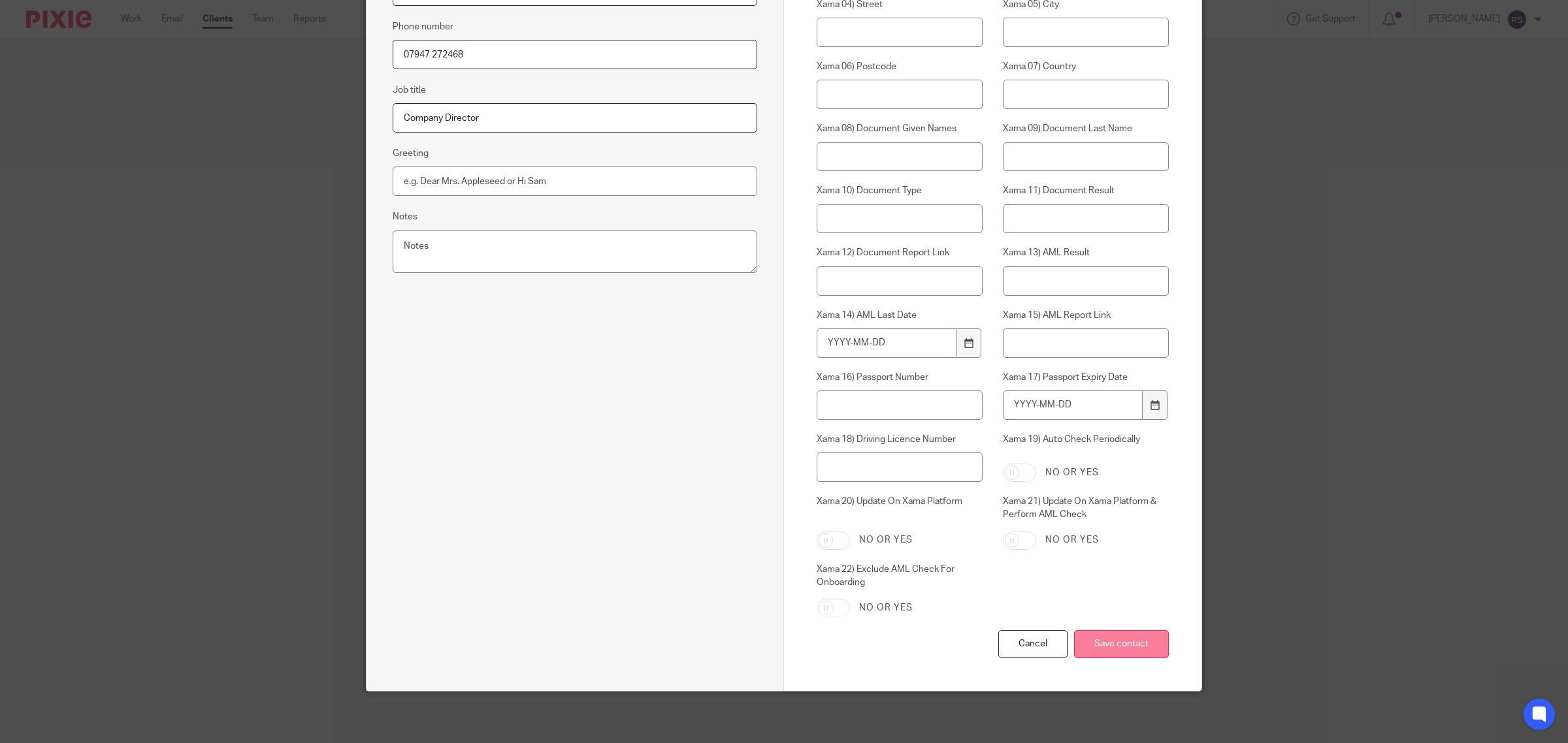
type input "07947 272468"
click at [1104, 643] on input "Save contact" at bounding box center [1121, 644] width 95 height 28
click at [1098, 644] on input "Save contact" at bounding box center [1121, 644] width 95 height 28
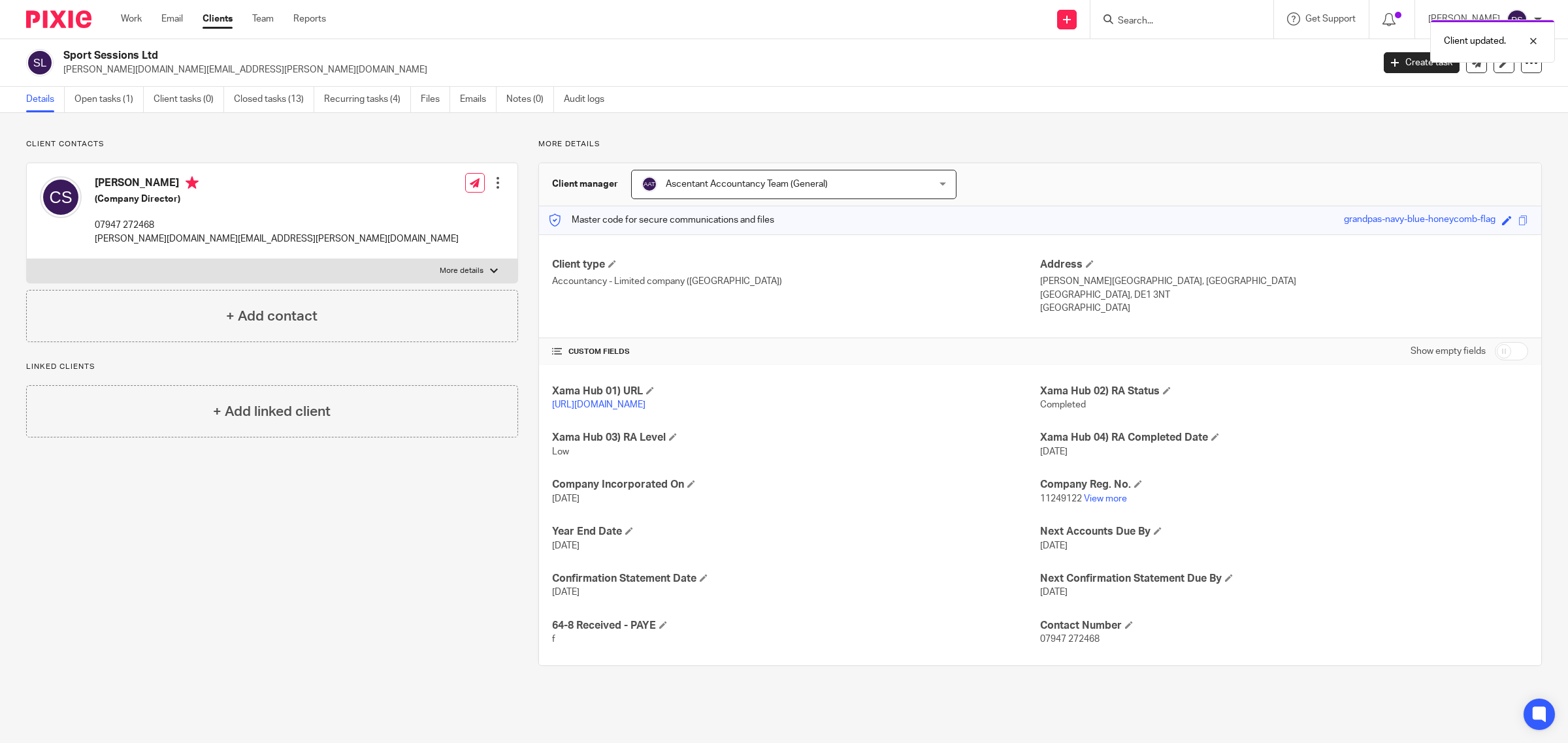
click at [1124, 17] on div "Client updated." at bounding box center [1169, 38] width 771 height 50
click at [1144, 17] on div "Client updated." at bounding box center [1169, 38] width 771 height 50
click at [1157, 20] on div "Client updated." at bounding box center [1169, 38] width 771 height 50
click at [1211, 18] on div "Client updated." at bounding box center [1169, 38] width 771 height 50
click at [1147, 20] on div "Client updated." at bounding box center [1169, 38] width 771 height 50
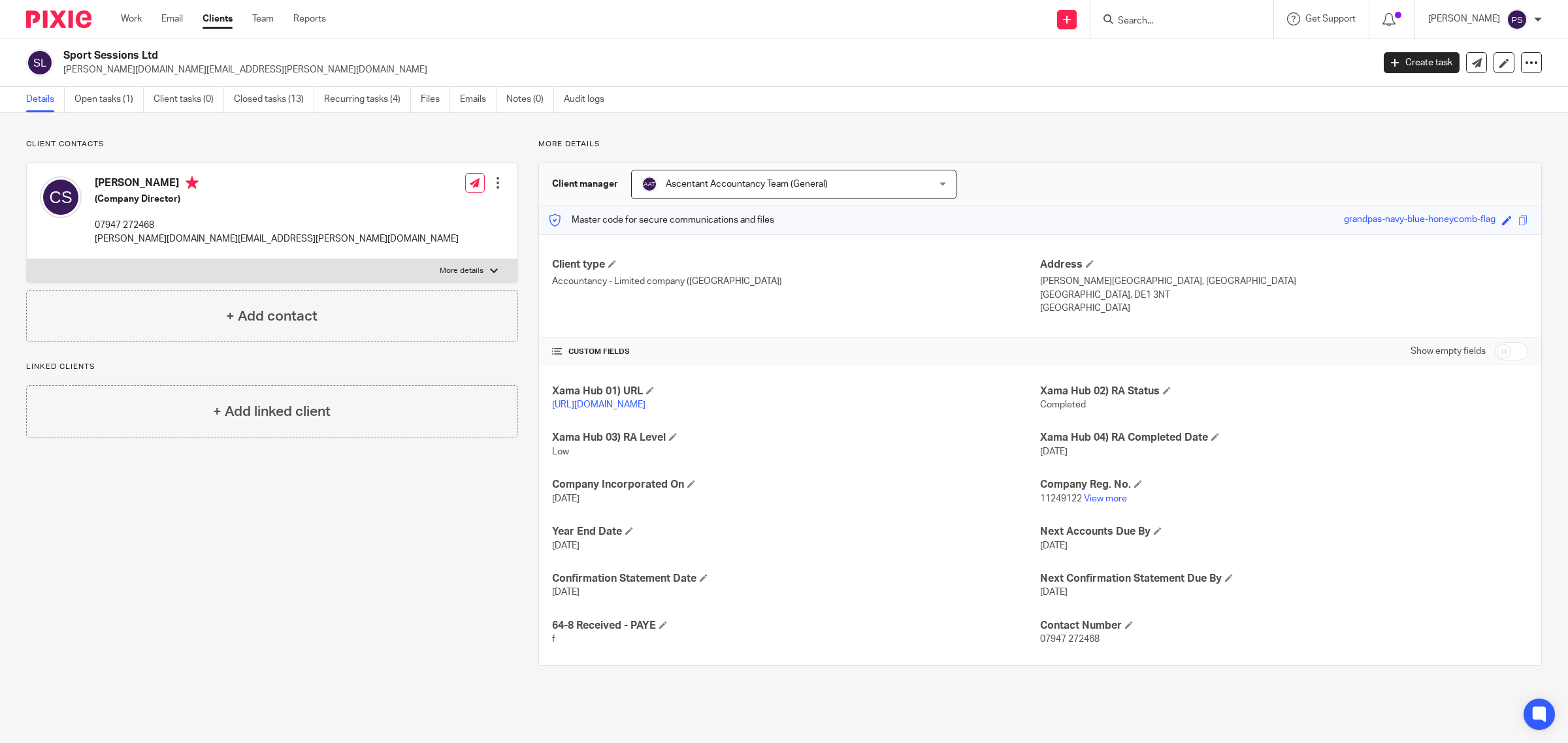
click at [1158, 20] on input "Search" at bounding box center [1176, 21] width 118 height 12
drag, startPoint x: 62, startPoint y: 53, endPoint x: 93, endPoint y: 57, distance: 31.3
click at [93, 57] on div "Sport Sessions Ltd charlene.sharp@ymail.com" at bounding box center [695, 62] width 1338 height 27
drag, startPoint x: 161, startPoint y: 63, endPoint x: 174, endPoint y: 63, distance: 13.0
click at [174, 63] on p "[PERSON_NAME][DOMAIN_NAME][EMAIL_ADDRESS][PERSON_NAME][DOMAIN_NAME]" at bounding box center [713, 69] width 1301 height 13
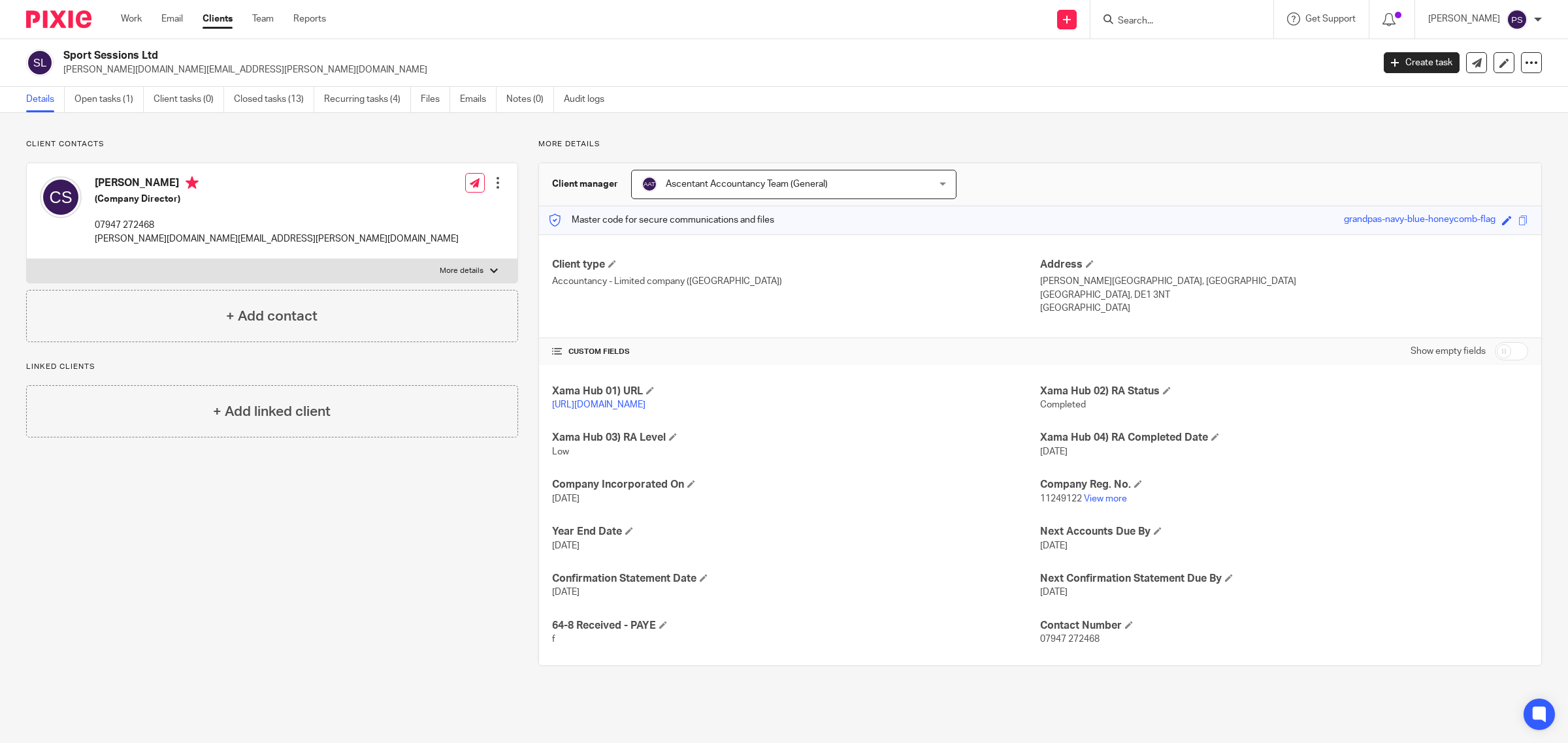
click at [69, 56] on h2 "Sport Sessions Ltd" at bounding box center [583, 56] width 1041 height 14
drag, startPoint x: 63, startPoint y: 53, endPoint x: 172, endPoint y: 53, distance: 109.0
click at [172, 53] on h2 "Sport Sessions Ltd" at bounding box center [583, 56] width 1041 height 14
copy h2 "Sport Sessions Ltd"
click at [1179, 27] on form at bounding box center [1186, 19] width 139 height 16
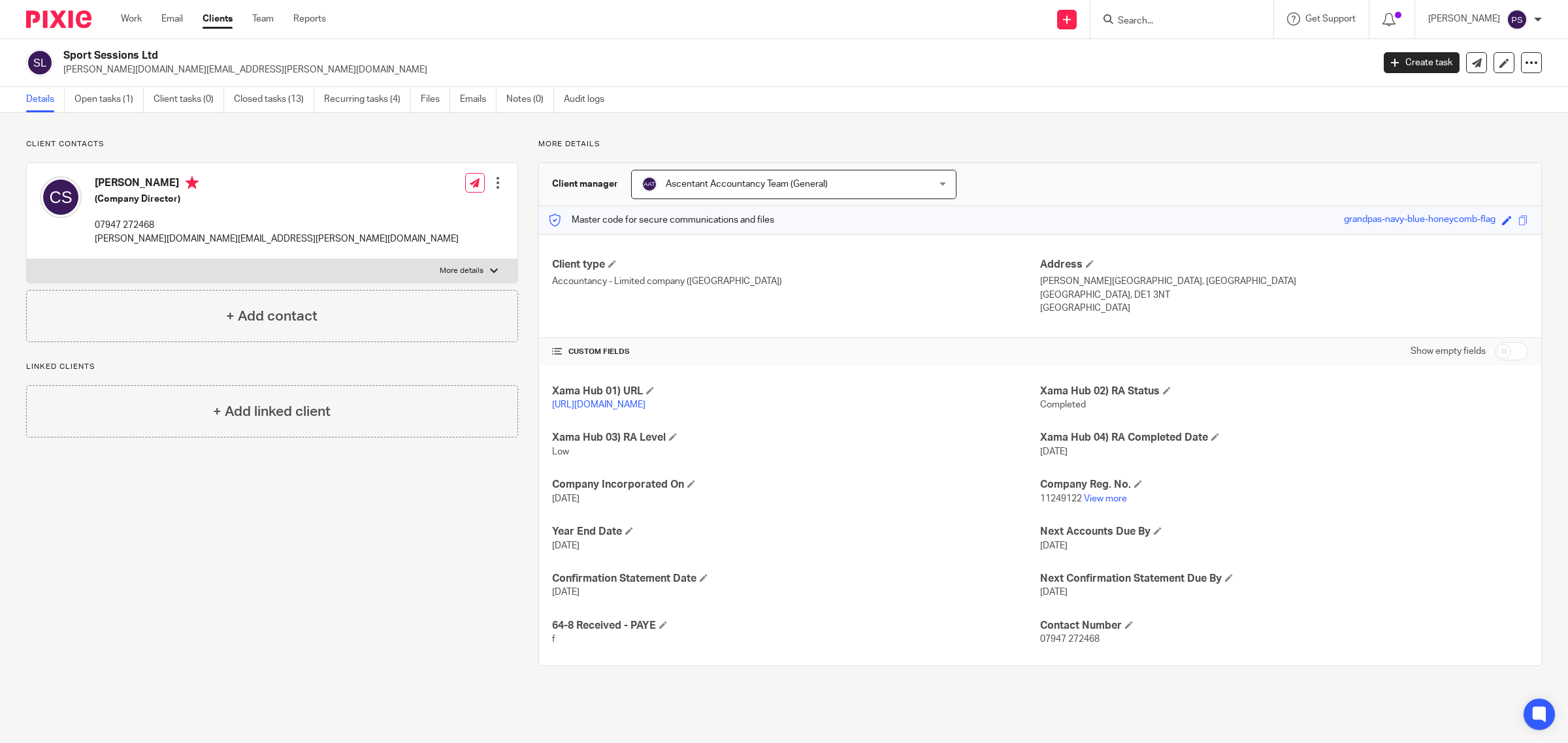
click at [1181, 24] on input "Search" at bounding box center [1176, 21] width 118 height 12
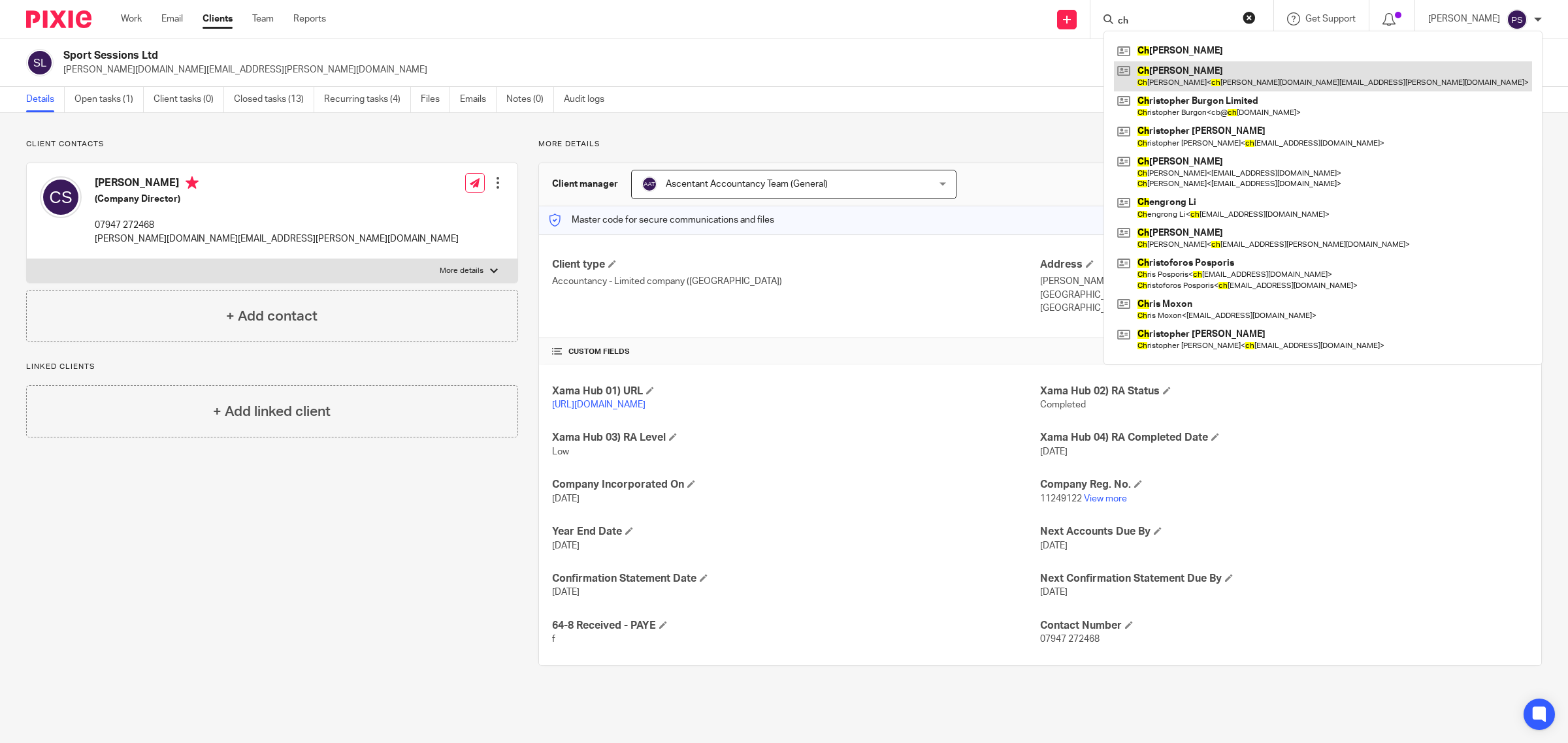
type input "ch"
click at [1203, 69] on link at bounding box center [1323, 76] width 418 height 30
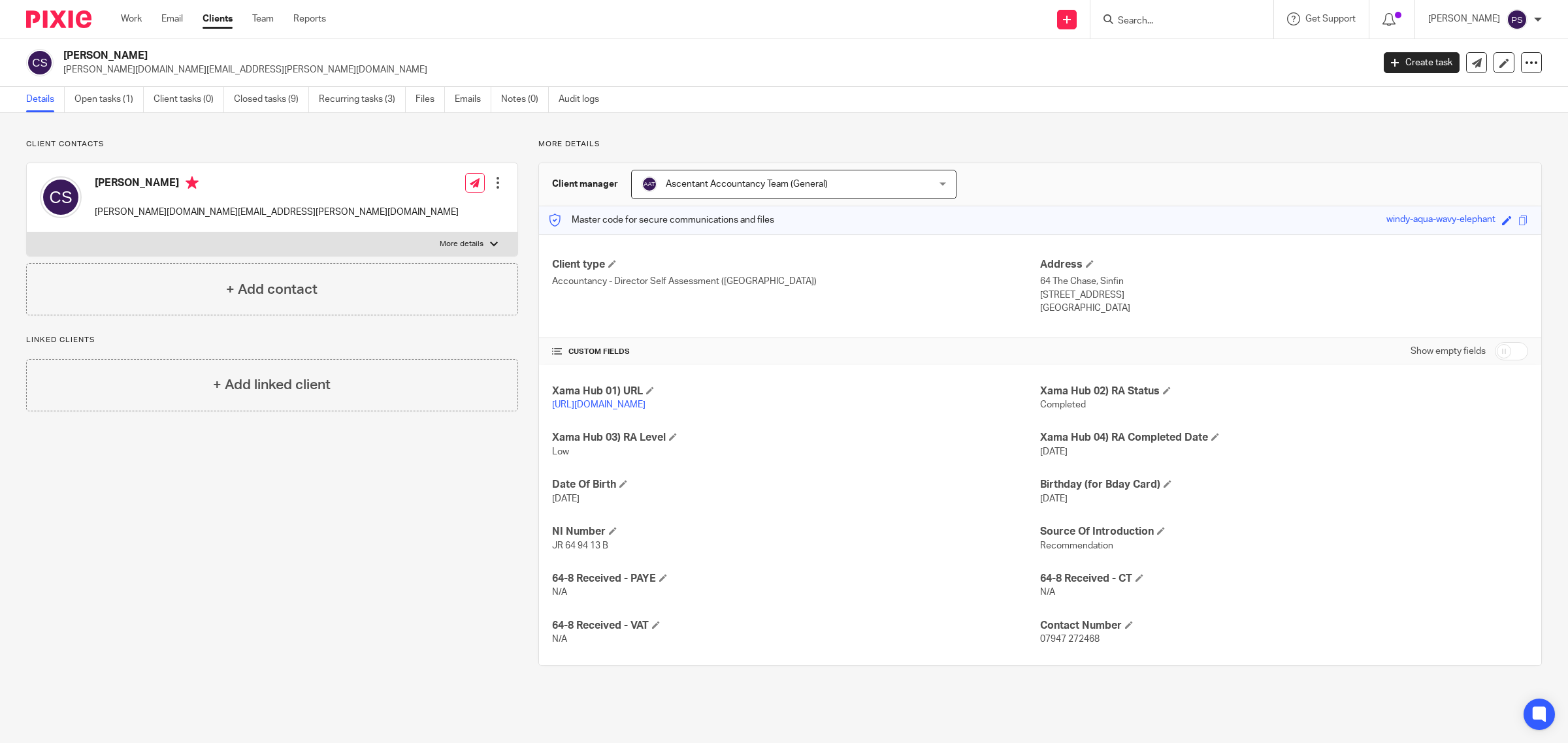
click at [494, 187] on div at bounding box center [498, 182] width 13 height 13
click at [416, 213] on link "Edit contact" at bounding box center [435, 213] width 125 height 19
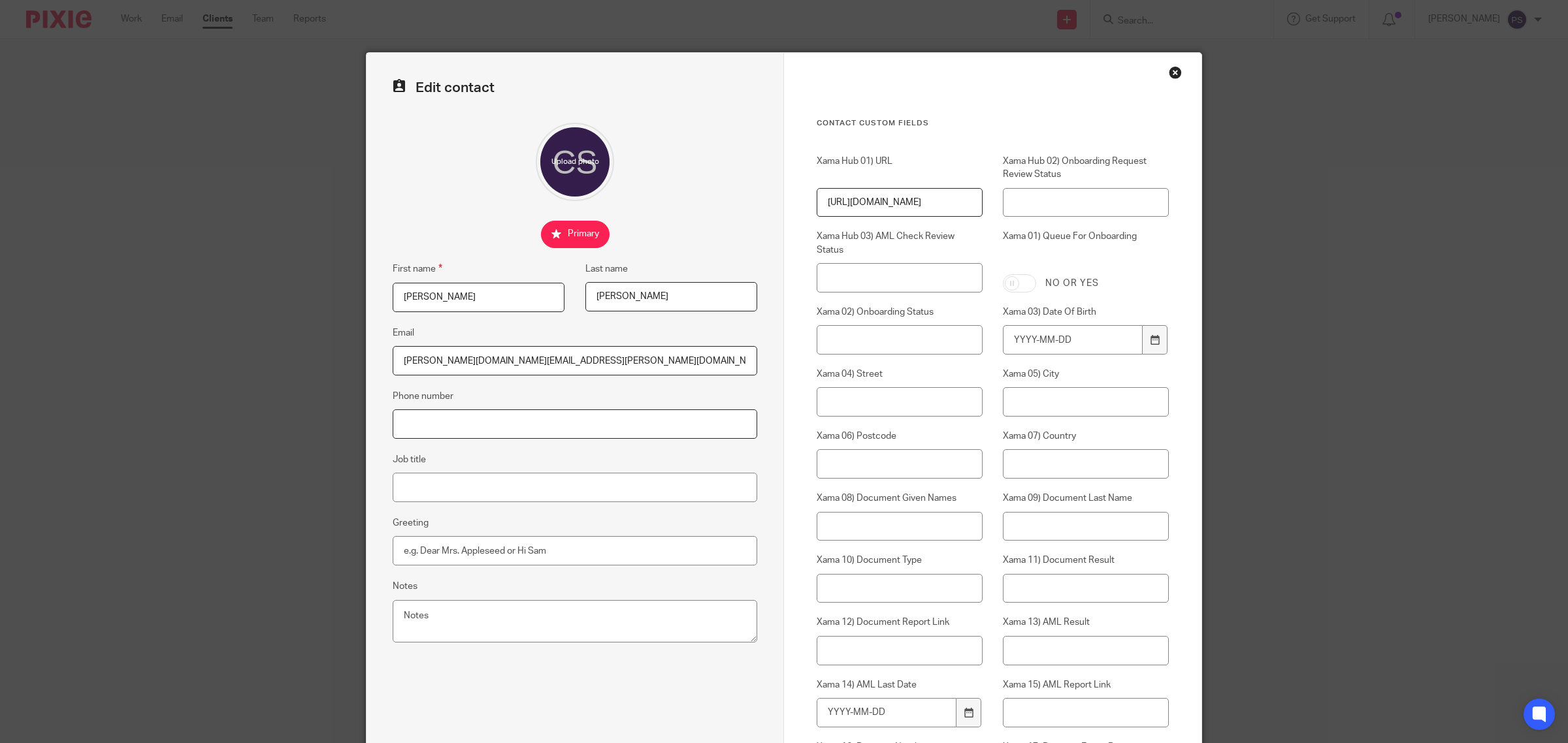
click at [463, 421] on input "Phone number" at bounding box center [574, 424] width 364 height 29
paste input "Sport Sessions Ltd"
type input "Sport Sessions Ltd"
drag, startPoint x: 446, startPoint y: 430, endPoint x: 260, endPoint y: 430, distance: 186.0
click at [261, 430] on div "Edit contact First name Charlene Last name Joy Sharp Email charlene.sharp@ymail…" at bounding box center [784, 371] width 1568 height 743
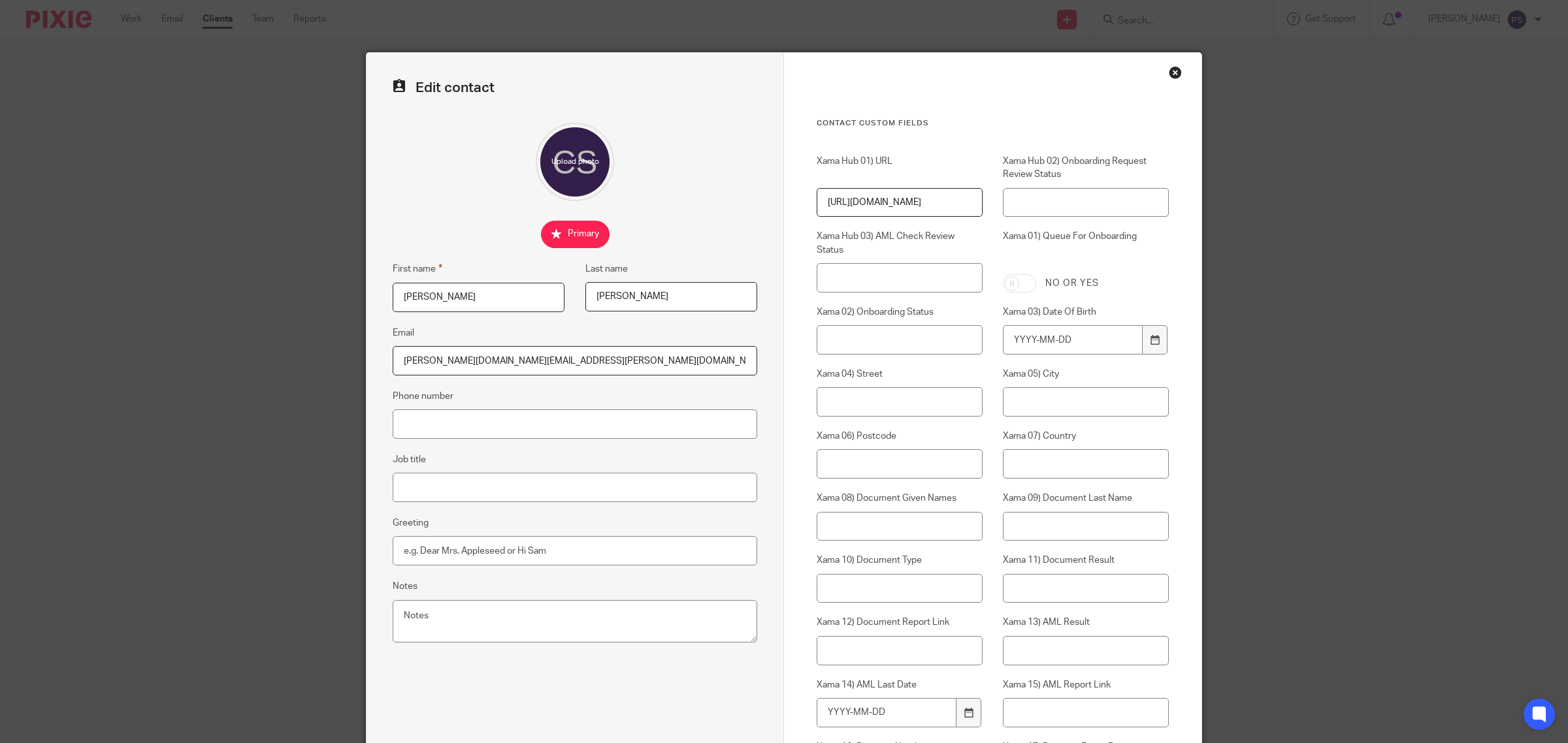
click at [1169, 75] on div "Close this dialog window" at bounding box center [1175, 72] width 13 height 13
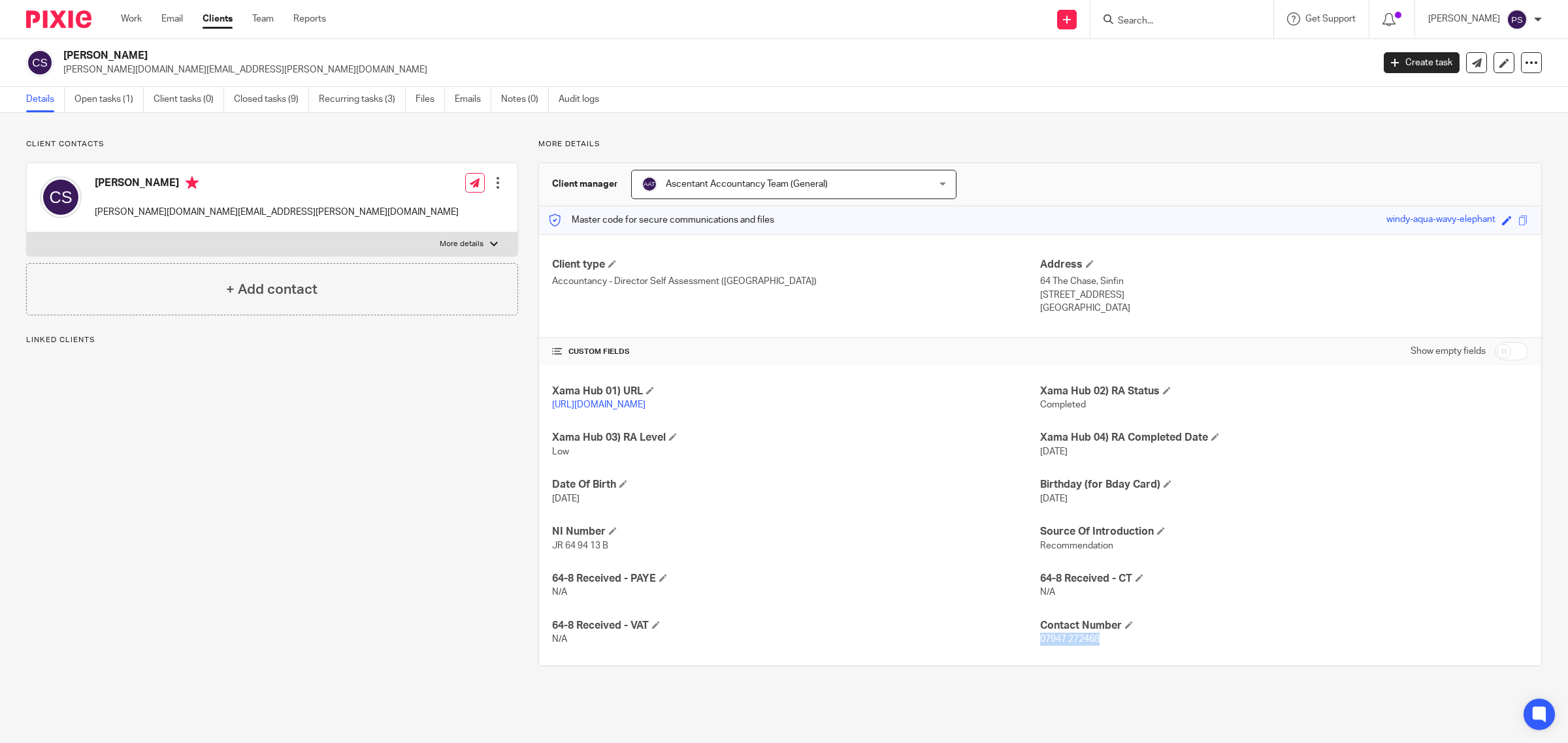
drag, startPoint x: 1032, startPoint y: 638, endPoint x: 1098, endPoint y: 644, distance: 66.3
click at [1098, 644] on p "07947 272468" at bounding box center [1284, 639] width 488 height 13
copy span "07947 272468"
click at [493, 188] on div at bounding box center [498, 182] width 13 height 13
click at [432, 211] on link "Edit contact" at bounding box center [435, 213] width 125 height 19
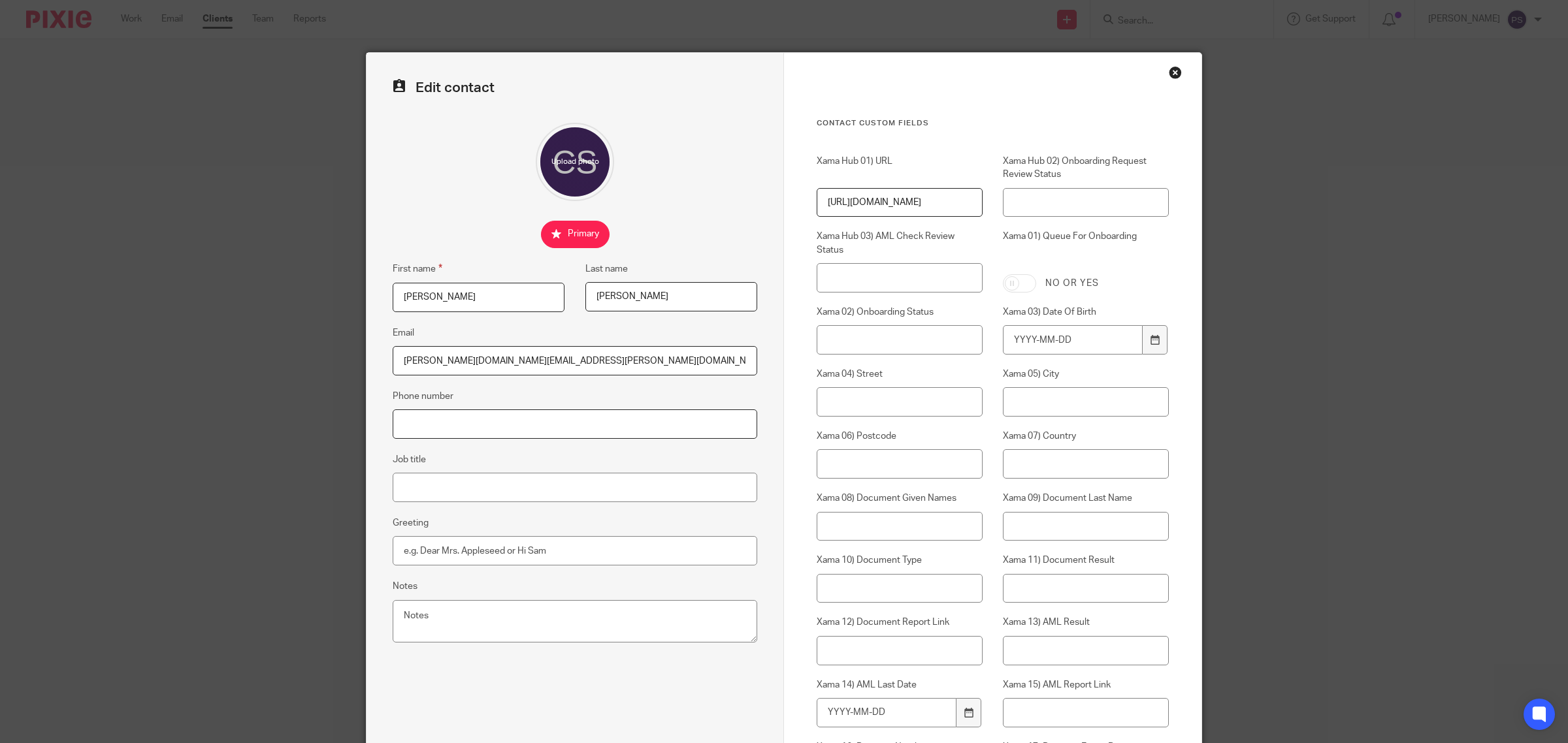
click at [544, 434] on input "Phone number" at bounding box center [574, 424] width 364 height 29
click at [507, 428] on input "Phone number" at bounding box center [574, 424] width 364 height 29
paste input "07947 272468"
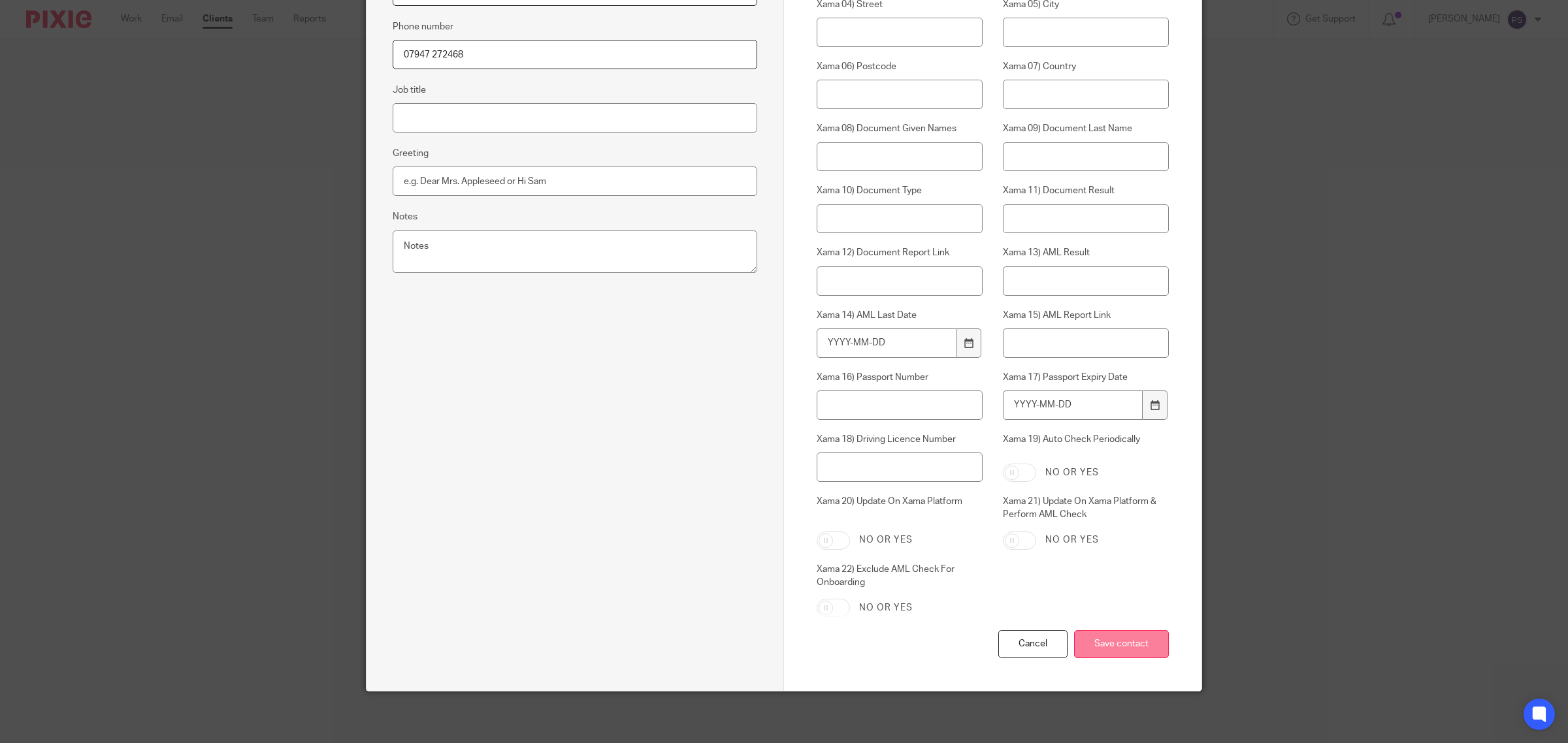
type input "07947 272468"
click at [1114, 638] on input "Save contact" at bounding box center [1121, 644] width 95 height 28
click at [1115, 643] on input "Save contact" at bounding box center [1121, 644] width 95 height 28
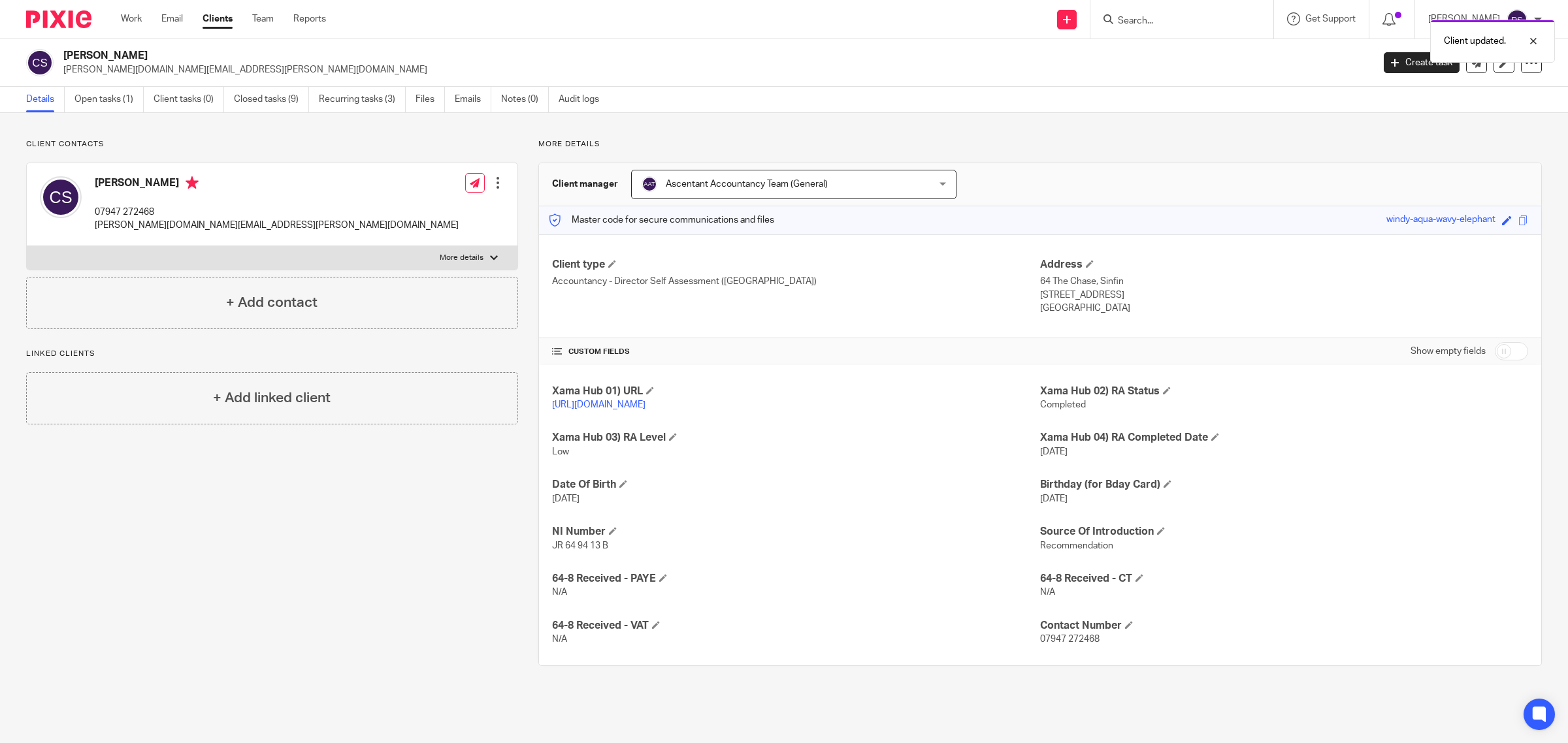
click at [1214, 15] on div "Client updated." at bounding box center [1169, 38] width 771 height 50
click at [1170, 15] on input "Search" at bounding box center [1176, 21] width 118 height 12
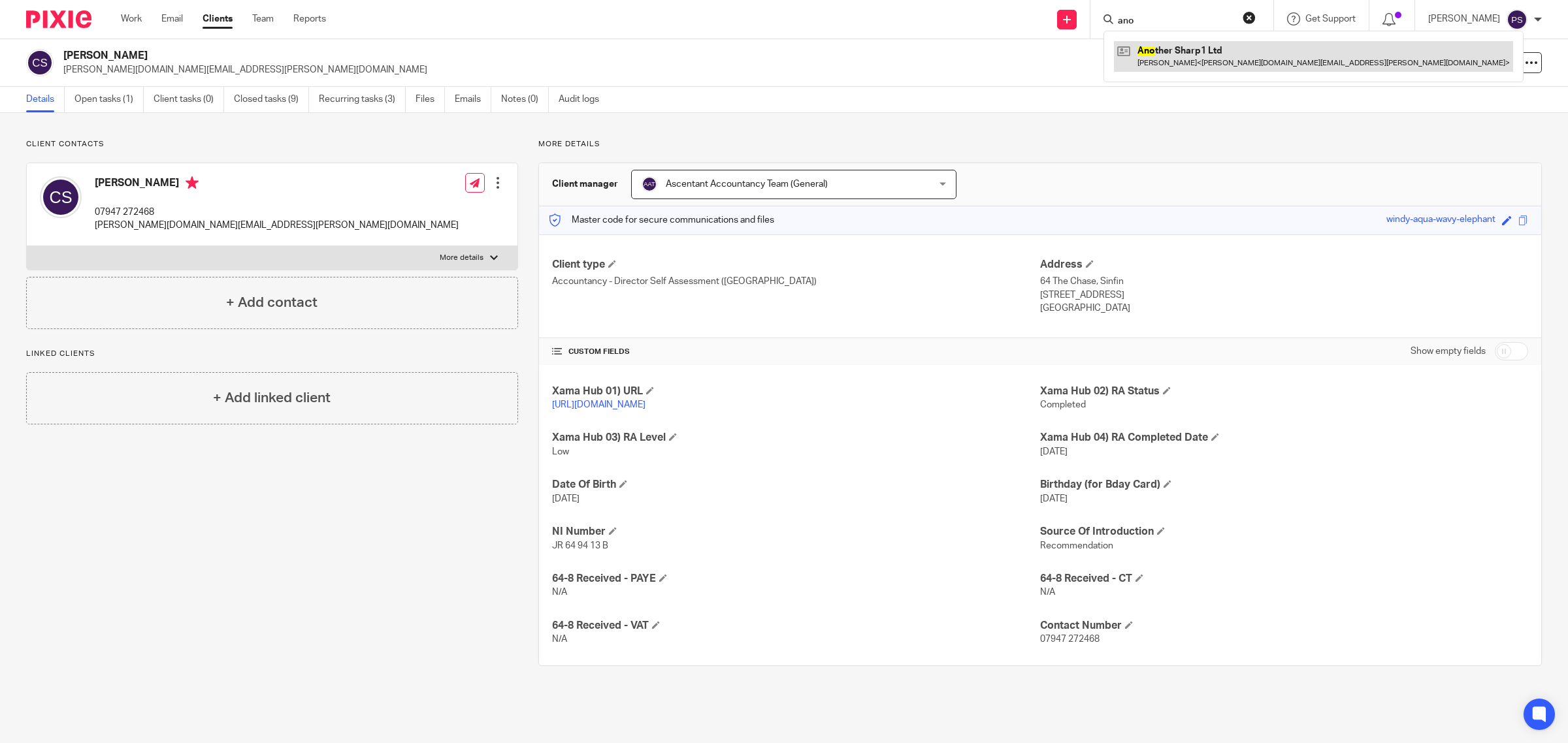
type input "ano"
click at [1168, 55] on link at bounding box center [1313, 56] width 399 height 30
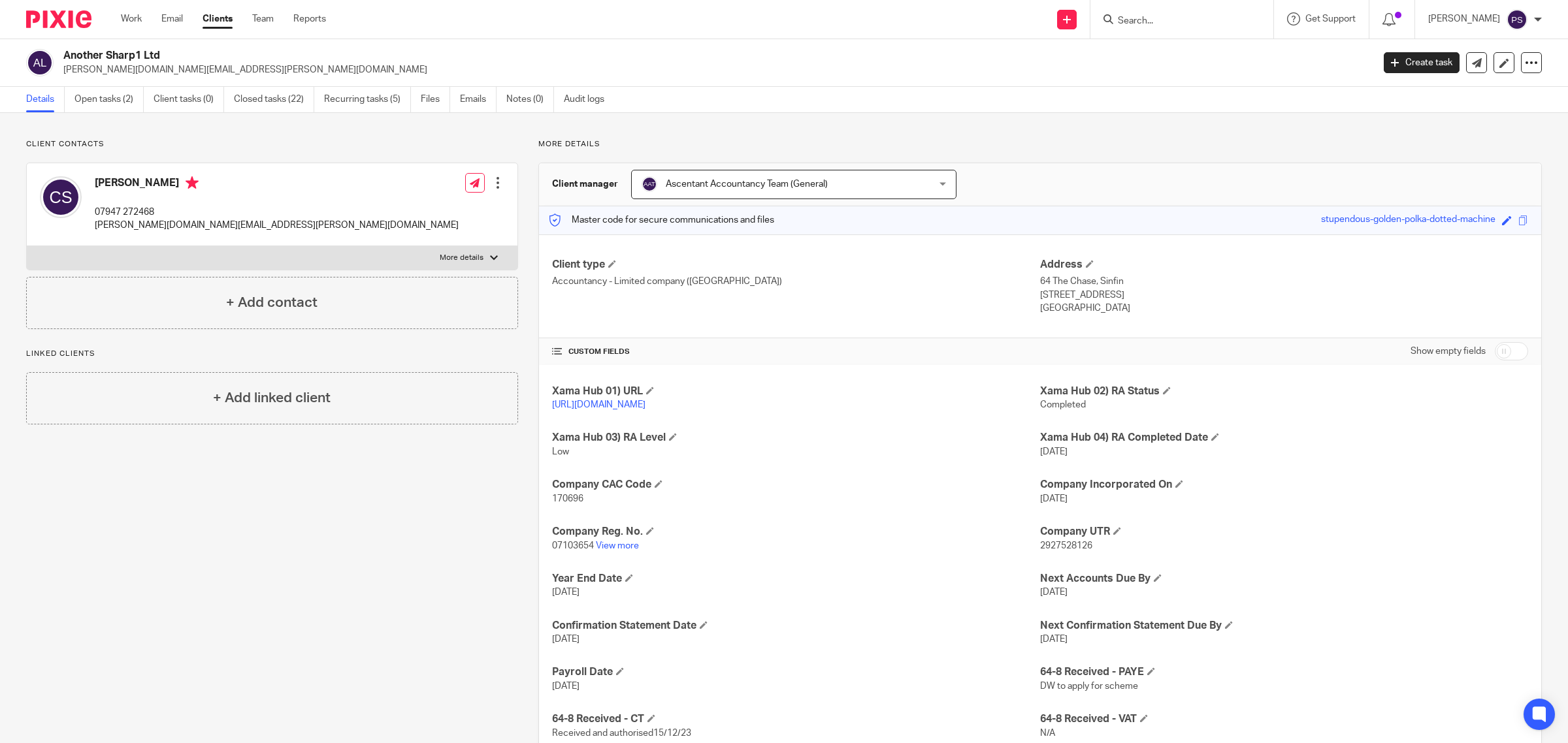
drag, startPoint x: 65, startPoint y: 53, endPoint x: 191, endPoint y: 53, distance: 126.0
click at [191, 53] on h2 "Another Sharp1 Ltd" at bounding box center [583, 56] width 1041 height 14
copy h2 "Another Sharp1 Ltd"
